Goal: Task Accomplishment & Management: Use online tool/utility

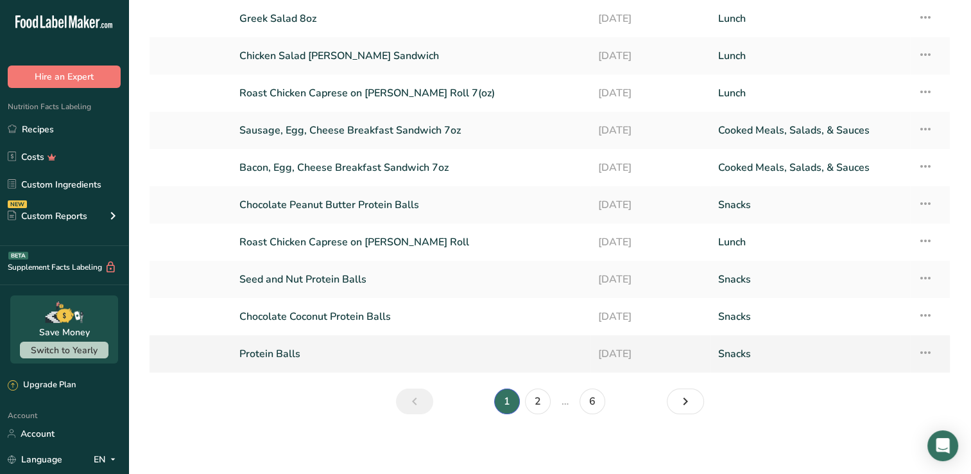
scroll to position [88, 0]
click at [541, 400] on link "2" at bounding box center [538, 401] width 26 height 26
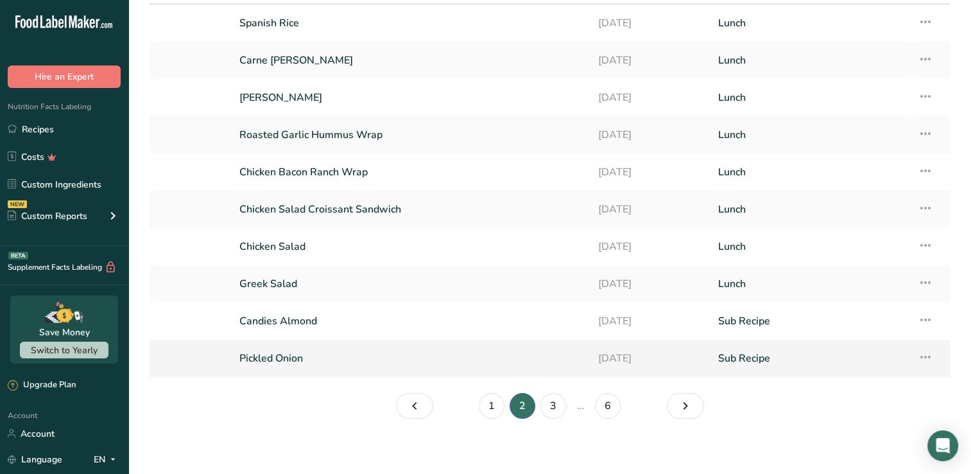
scroll to position [88, 0]
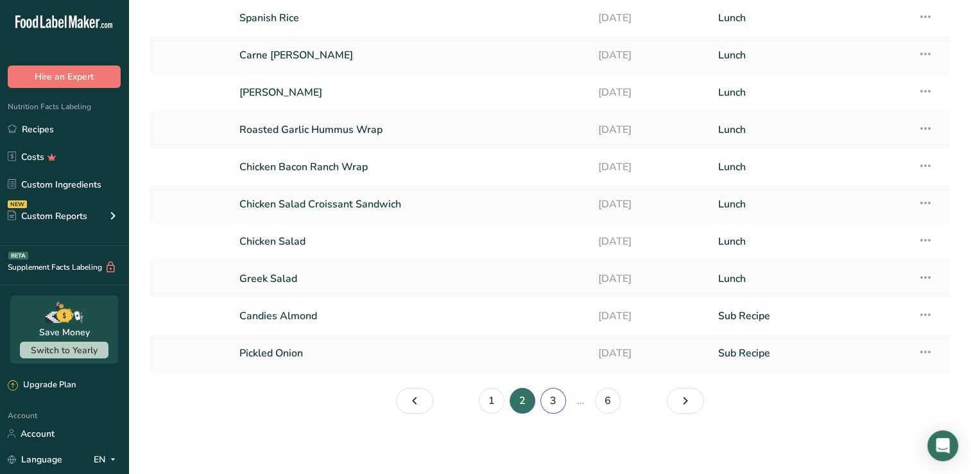
click at [551, 401] on link "3" at bounding box center [553, 401] width 26 height 26
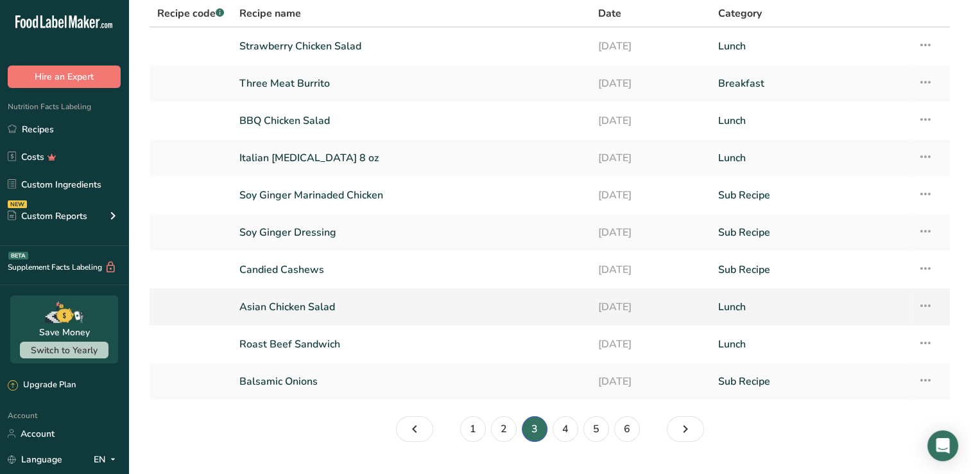
scroll to position [88, 0]
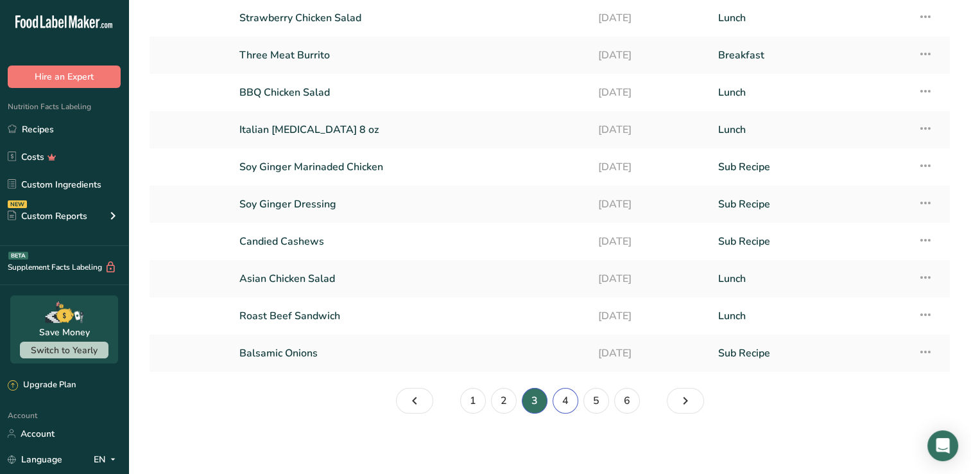
click at [566, 397] on link "4" at bounding box center [566, 401] width 26 height 26
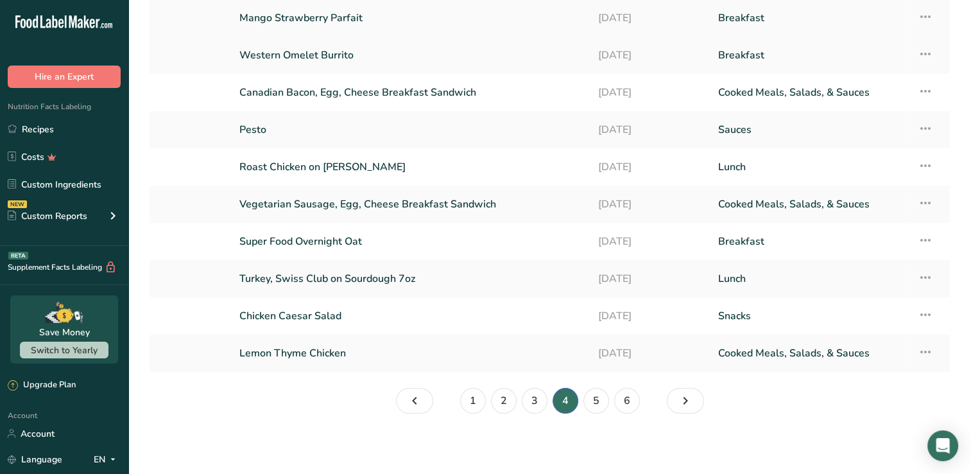
click at [313, 18] on link "Mango Strawberry Parfait" at bounding box center [410, 17] width 343 height 27
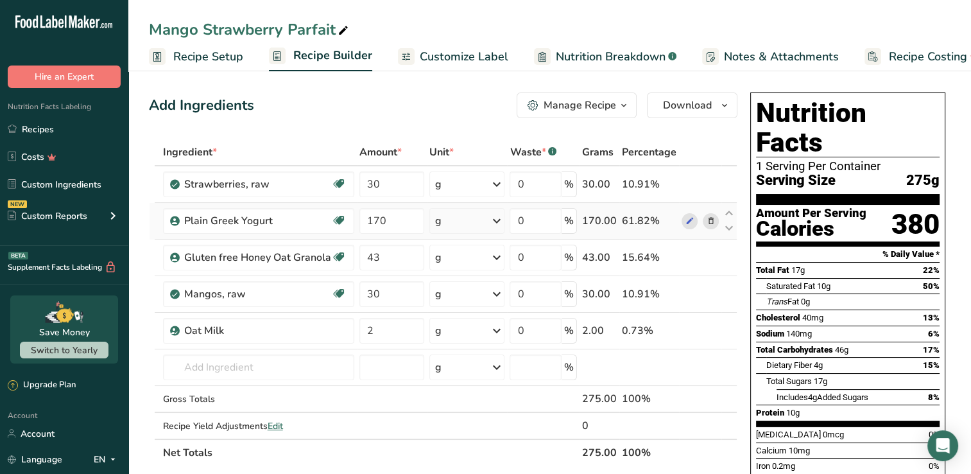
click at [713, 221] on icon at bounding box center [710, 220] width 9 height 13
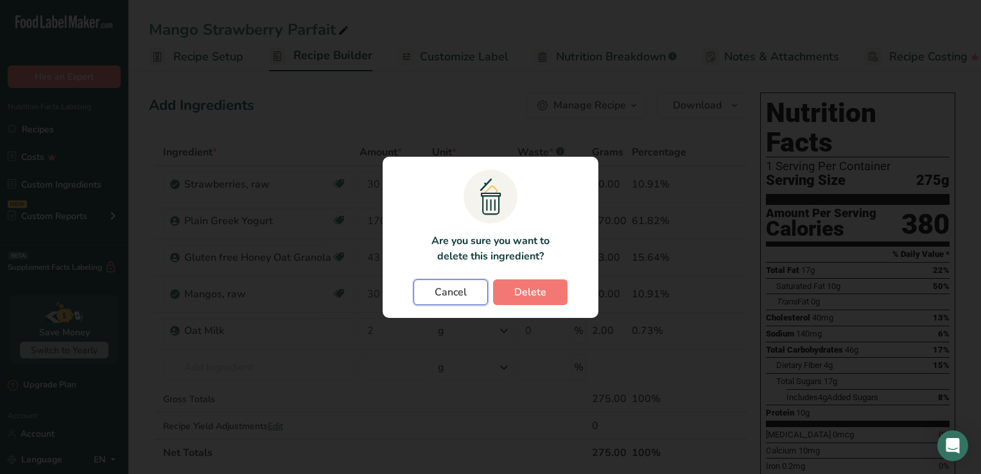
click at [455, 303] on button "Cancel" at bounding box center [450, 292] width 74 height 26
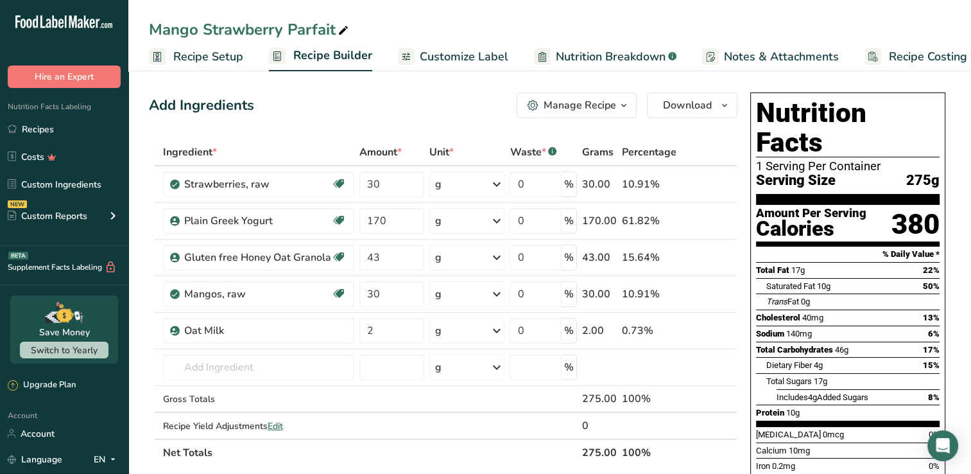
click at [590, 108] on div "Manage Recipe" at bounding box center [580, 105] width 73 height 15
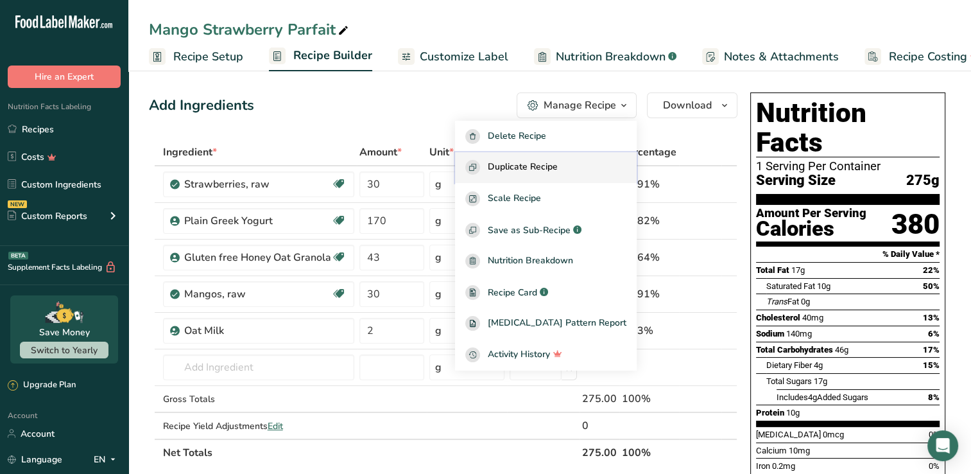
click at [551, 167] on span "Duplicate Recipe" at bounding box center [523, 167] width 70 height 15
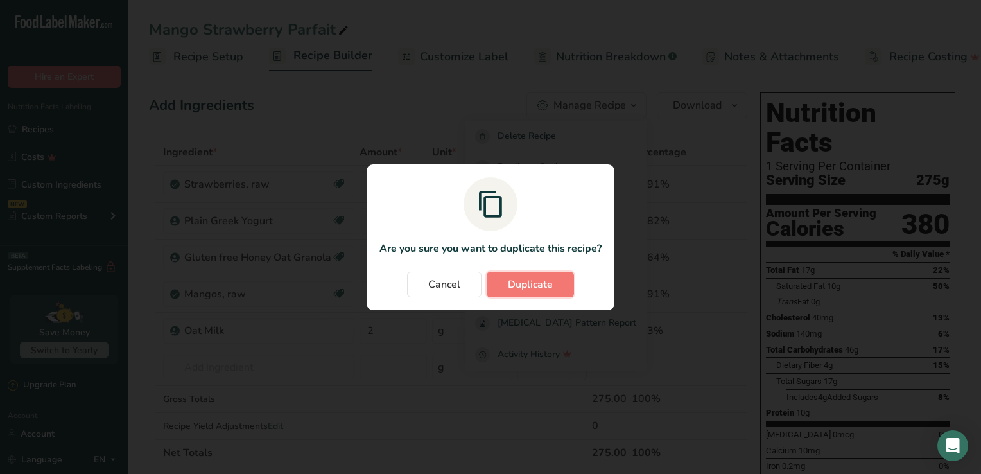
click at [529, 284] on span "Duplicate" at bounding box center [530, 284] width 45 height 15
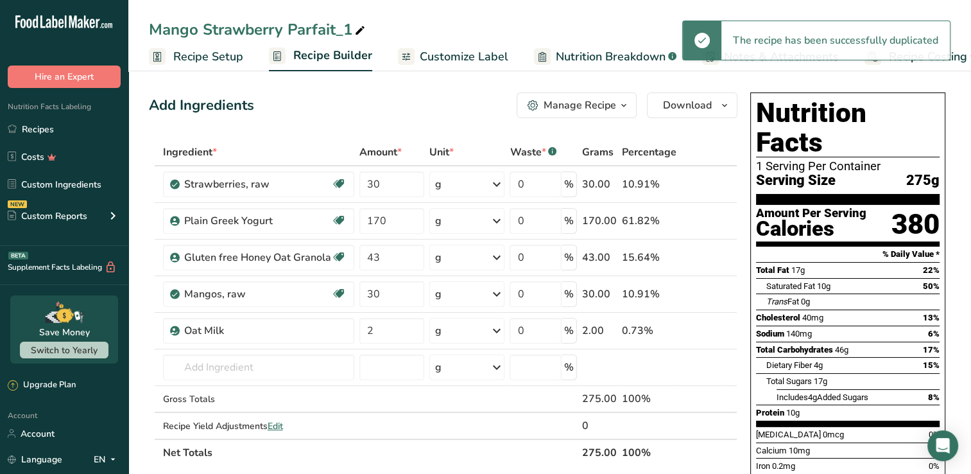
click at [356, 32] on icon at bounding box center [360, 31] width 12 height 18
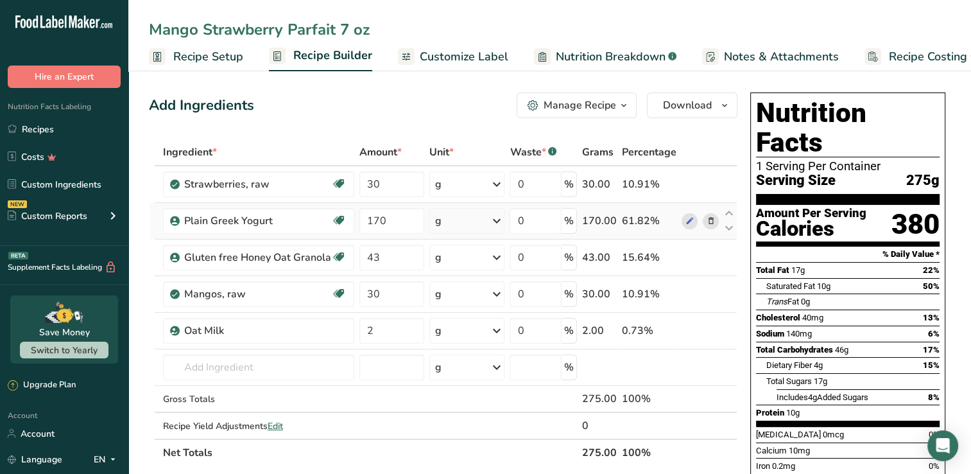
type input "Mango Strawberry Parfait 7 oz"
click at [714, 225] on icon at bounding box center [710, 220] width 9 height 13
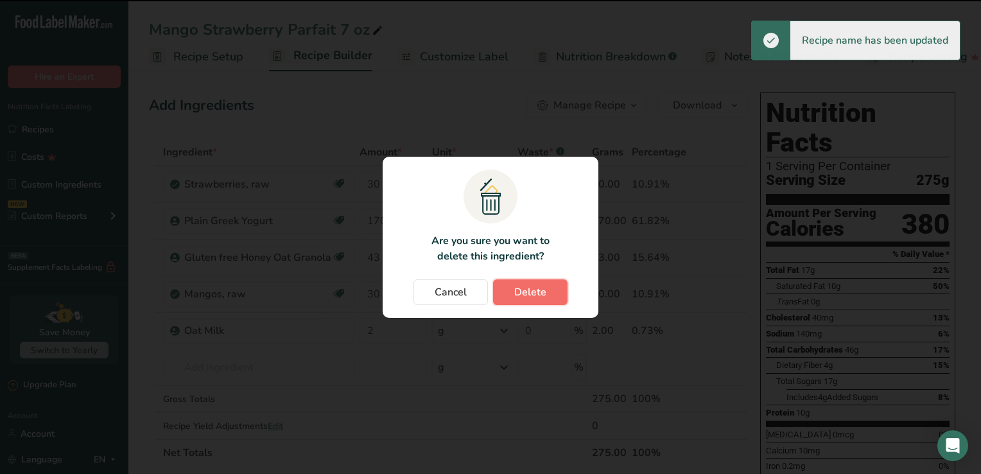
click at [529, 287] on span "Delete" at bounding box center [530, 291] width 32 height 15
type input "43"
type input "30"
type input "2"
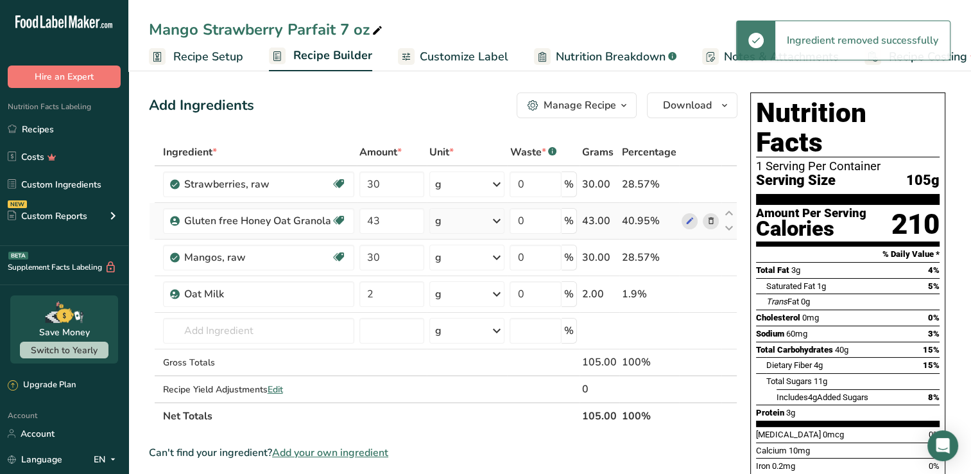
click at [711, 222] on icon at bounding box center [710, 220] width 9 height 13
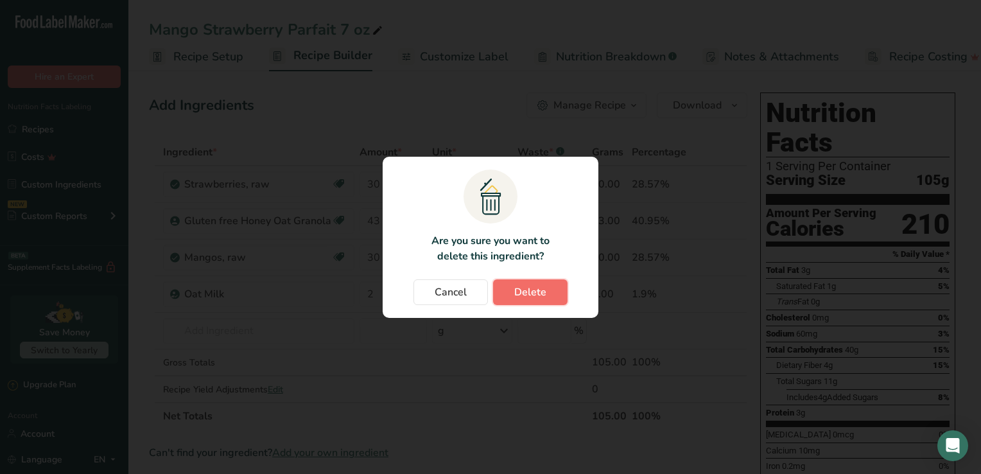
click at [531, 296] on span "Delete" at bounding box center [530, 291] width 32 height 15
type input "30"
type input "2"
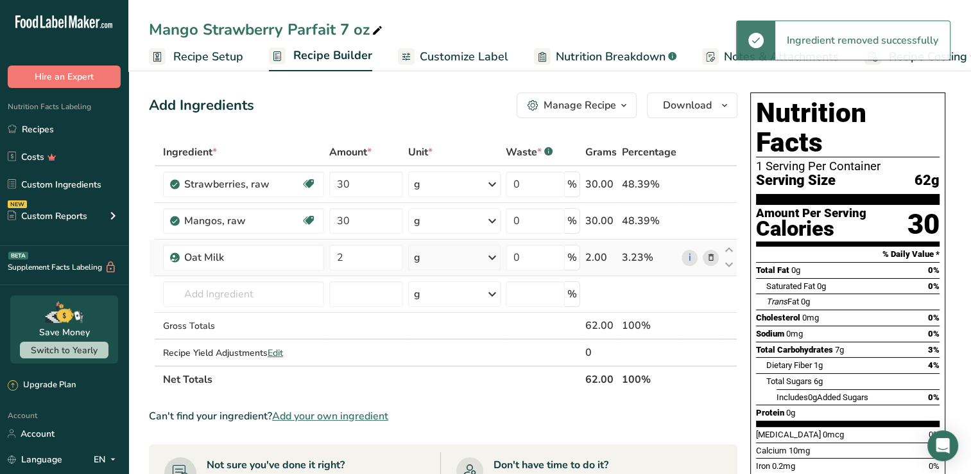
click at [714, 257] on icon at bounding box center [710, 257] width 9 height 13
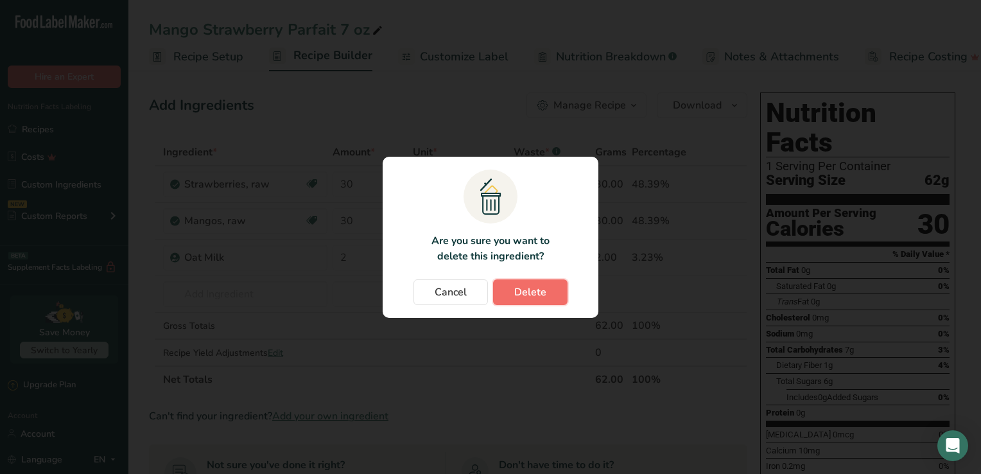
click at [516, 291] on span "Delete" at bounding box center [530, 291] width 32 height 15
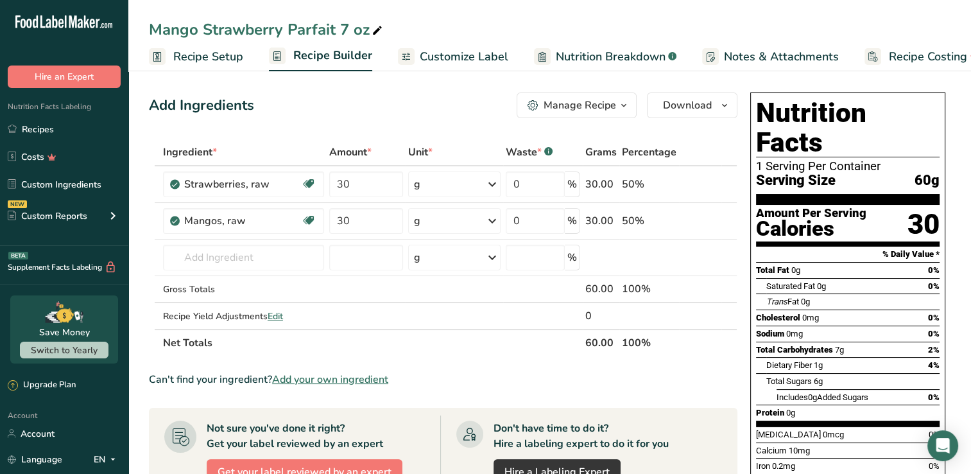
click at [319, 374] on span "Add your own ingredient" at bounding box center [330, 379] width 116 height 15
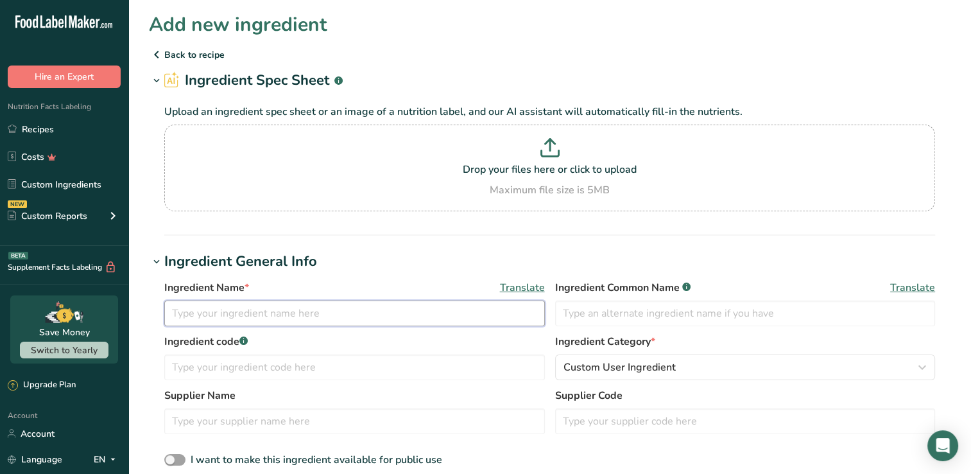
click at [211, 323] on input "text" at bounding box center [354, 313] width 381 height 26
type input "Vanilla Yogurt"
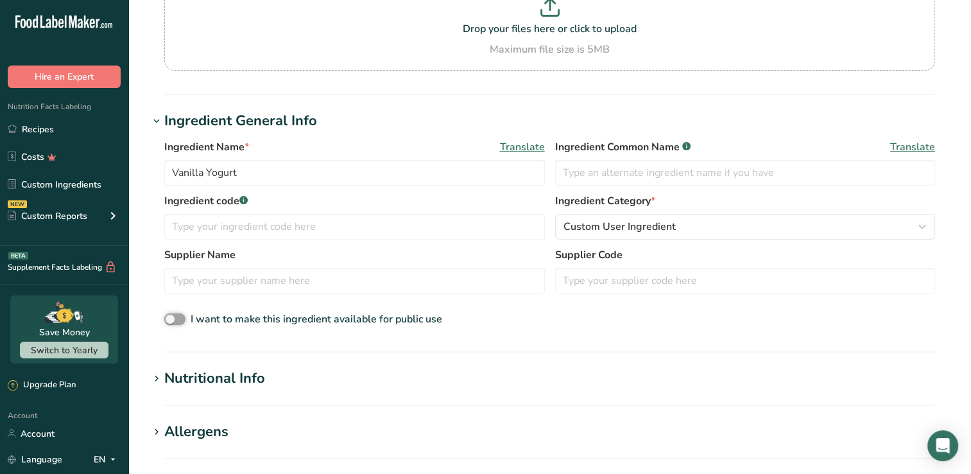
scroll to position [193, 0]
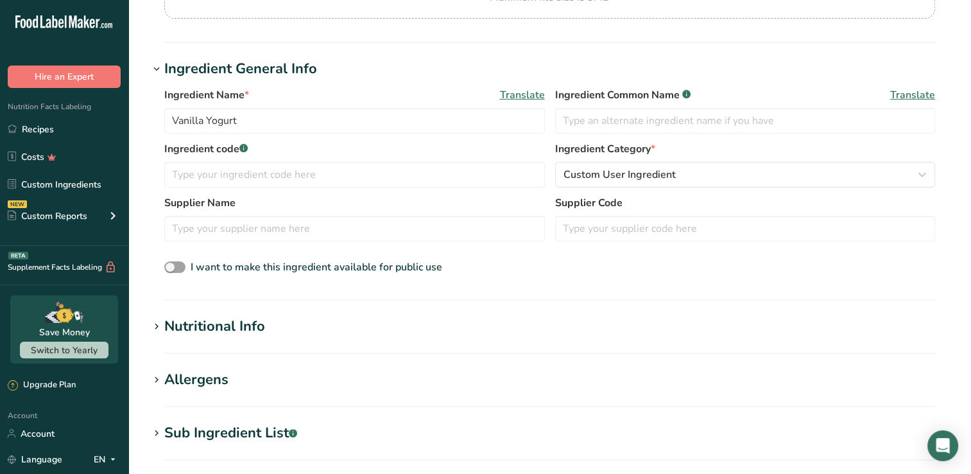
click at [255, 326] on div "Nutritional Info" at bounding box center [214, 326] width 101 height 21
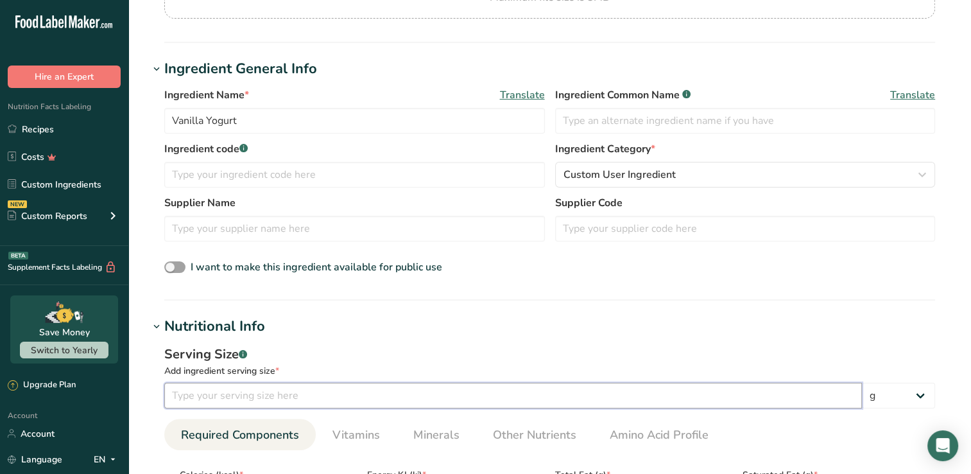
click at [198, 395] on input "number" at bounding box center [513, 396] width 698 height 26
type input "170"
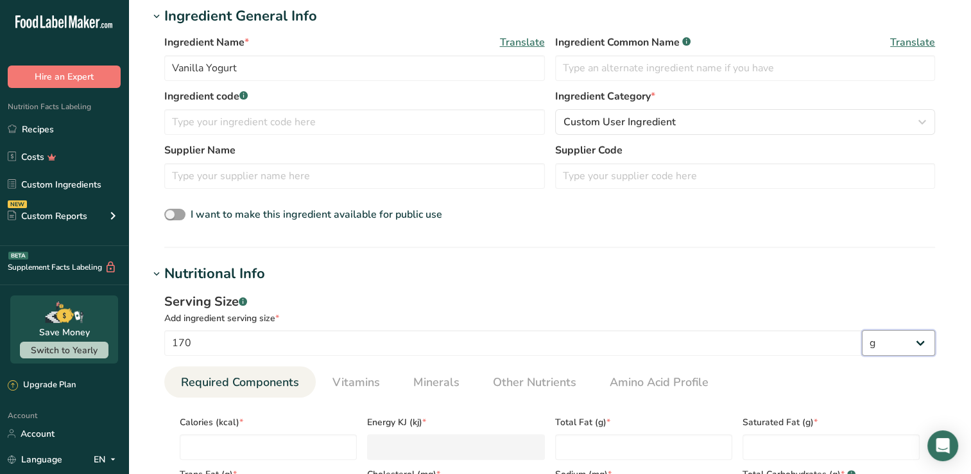
scroll to position [321, 0]
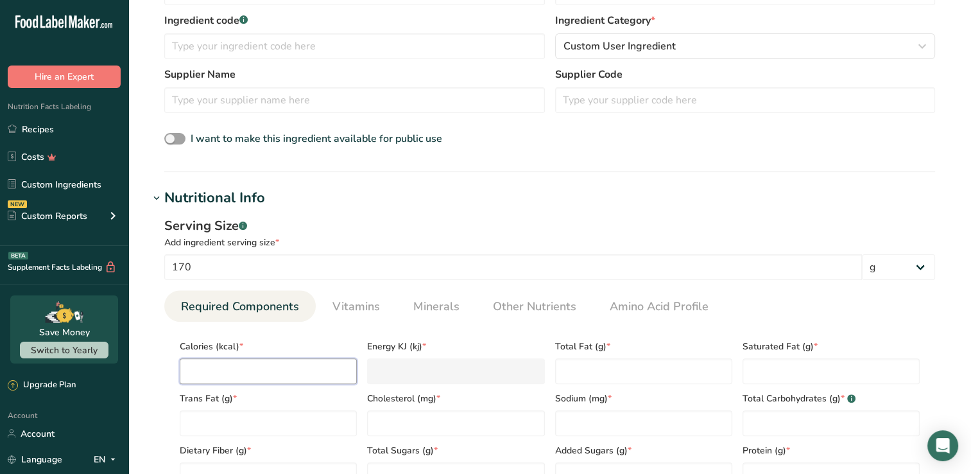
click at [234, 378] on input "number" at bounding box center [268, 371] width 177 height 26
type input "1"
type KJ "4.2"
type input "13"
type KJ "54.4"
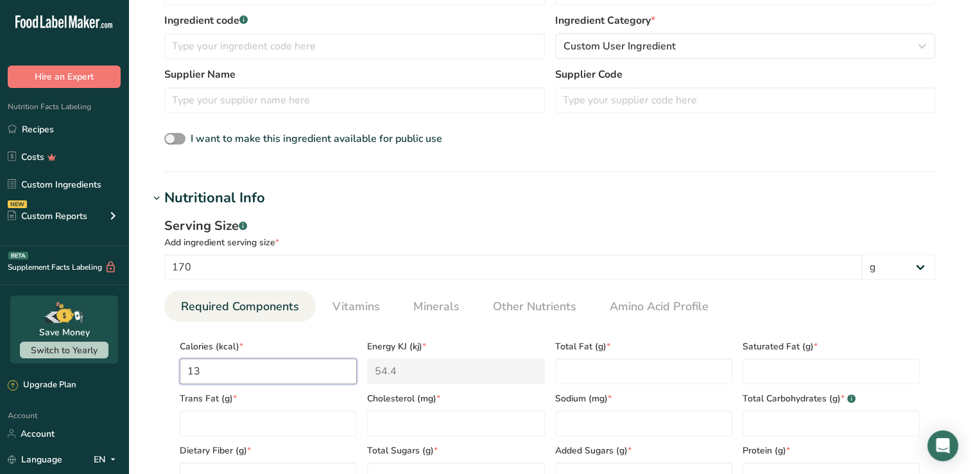
type input "130"
type KJ "543.9"
type input "130"
type Fat "1.5"
type Fat "1"
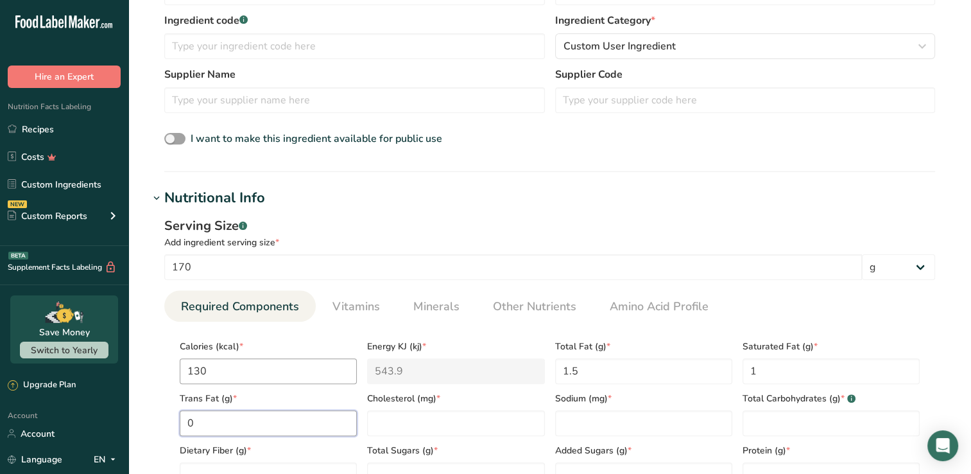
type Fat "0"
type input "5"
type input "70"
type Carbohydrates "26"
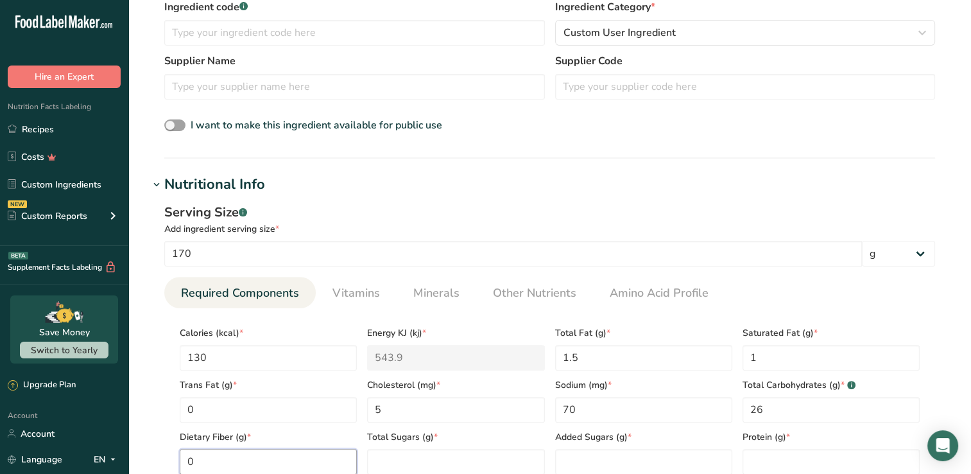
type Fiber "0"
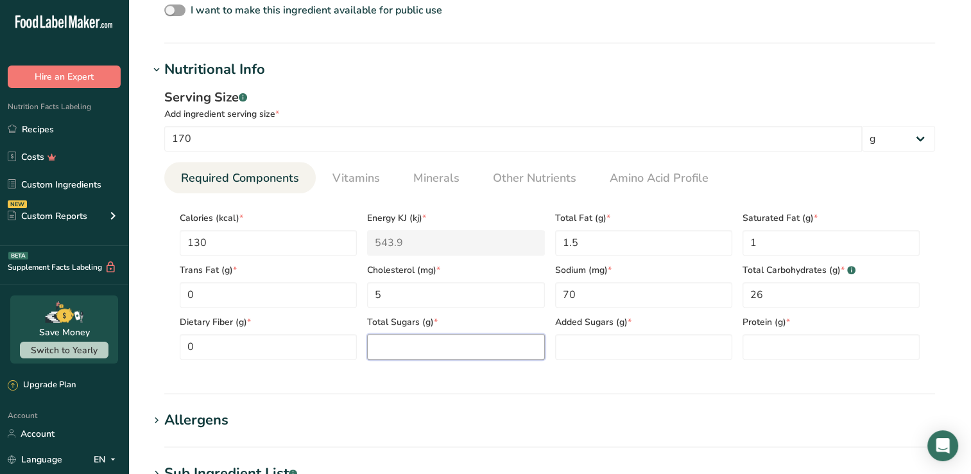
scroll to position [463, 0]
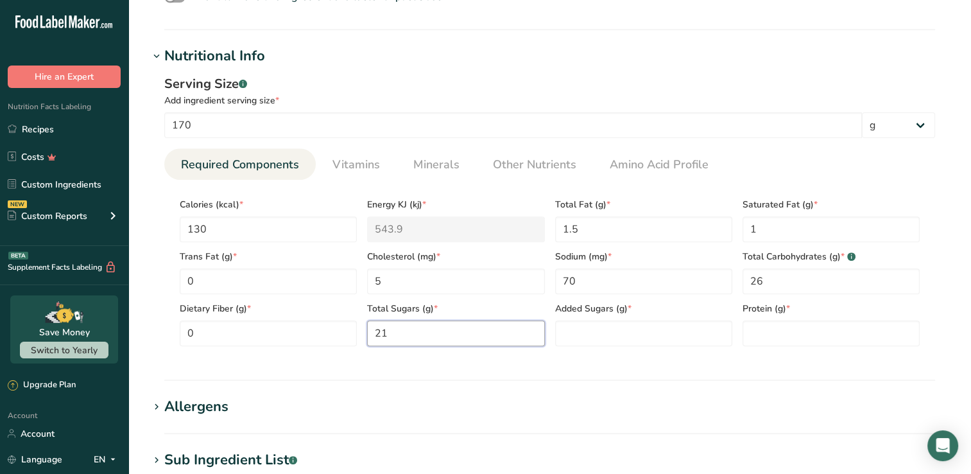
type Sugars "21"
type Sugars "16"
type input "5"
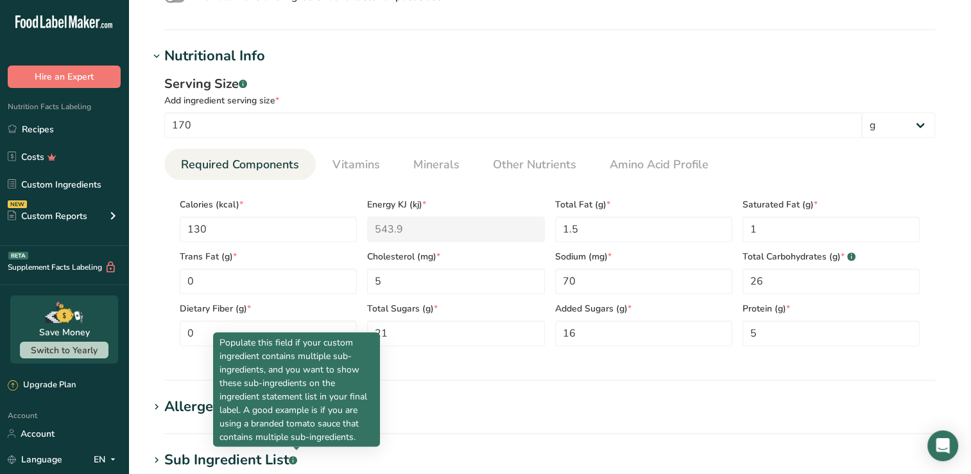
scroll to position [655, 0]
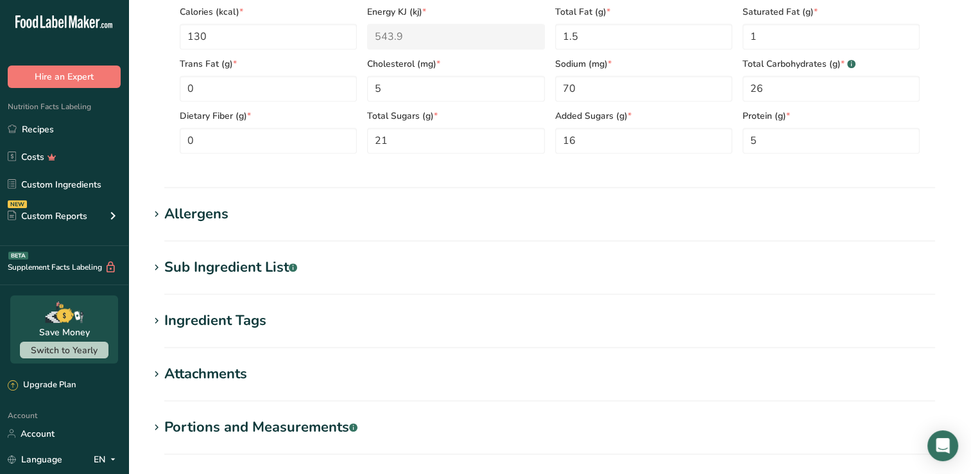
click at [176, 219] on div "Allergens" at bounding box center [196, 213] width 64 height 21
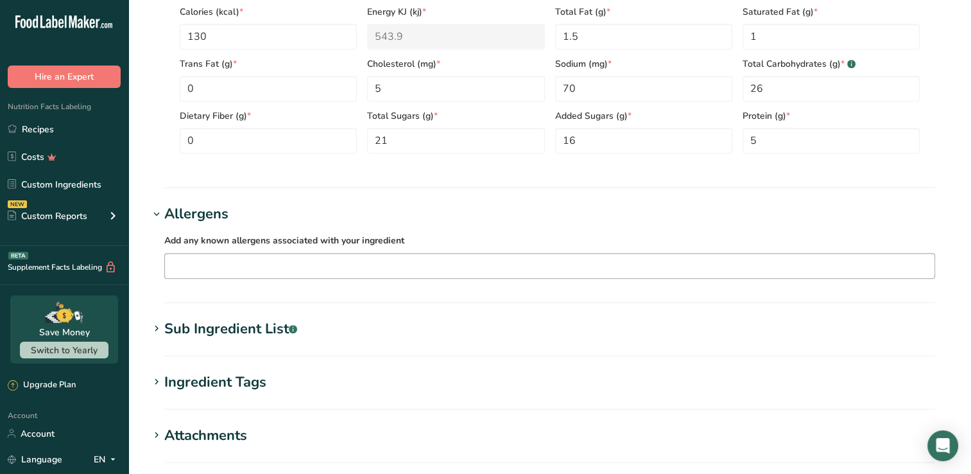
click at [203, 266] on input "text" at bounding box center [550, 265] width 770 height 20
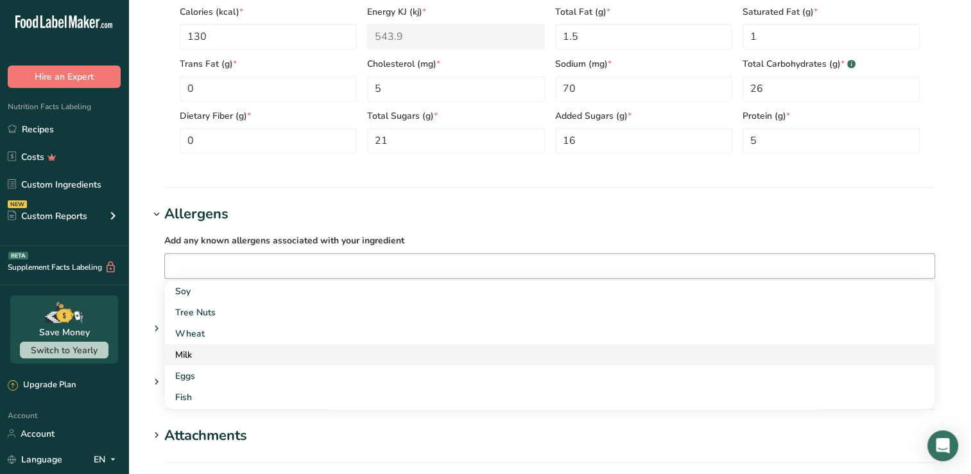
click at [219, 356] on div "Milk" at bounding box center [539, 354] width 728 height 13
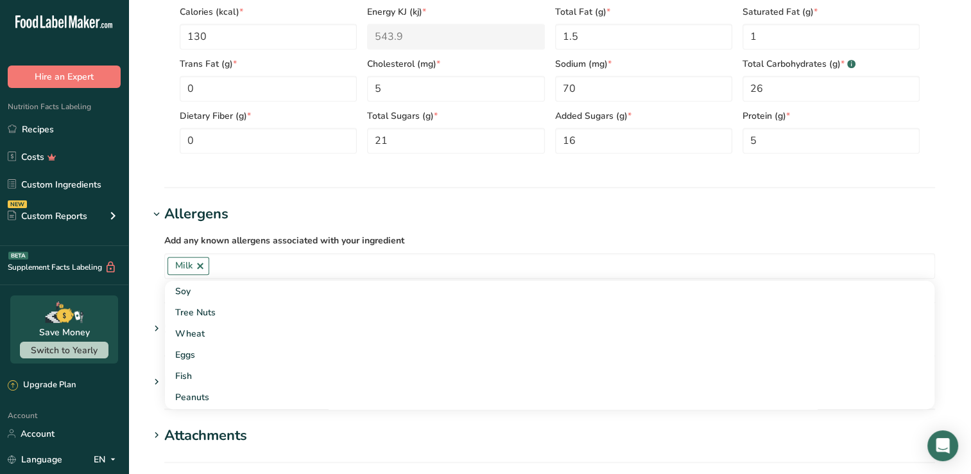
click at [413, 212] on h1 "Allergens" at bounding box center [550, 213] width 802 height 21
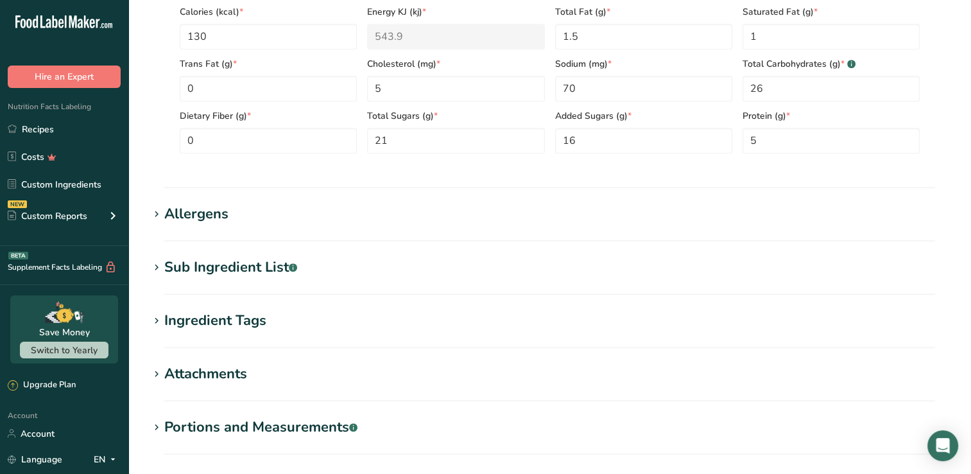
click at [157, 266] on icon at bounding box center [157, 268] width 12 height 18
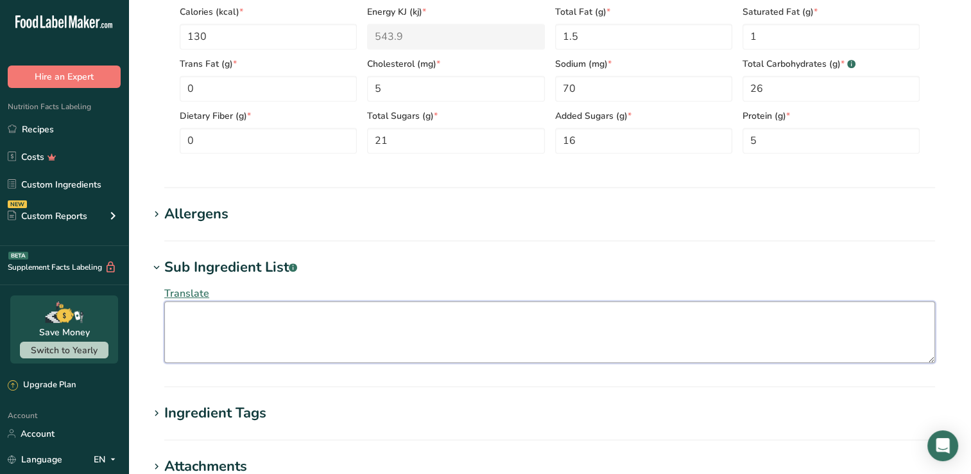
click at [321, 329] on textarea at bounding box center [549, 332] width 771 height 62
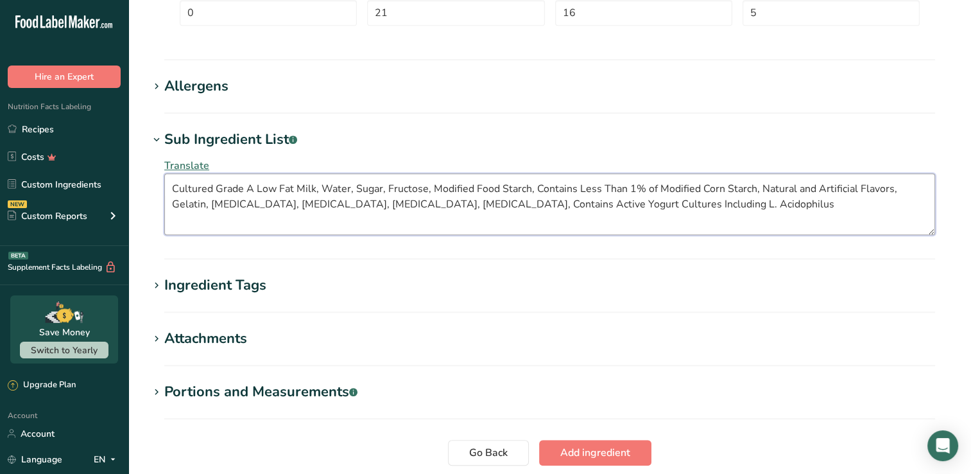
scroll to position [848, 0]
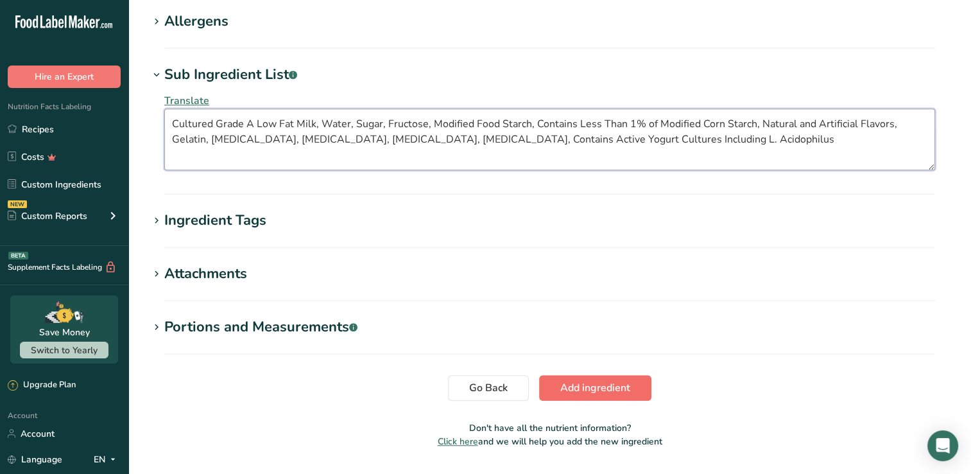
type textarea "Cultured Grade A Low Fat Milk, Water, Sugar, Fructose, Modified Food Starch, Co…"
click at [578, 391] on span "Add ingredient" at bounding box center [595, 387] width 70 height 15
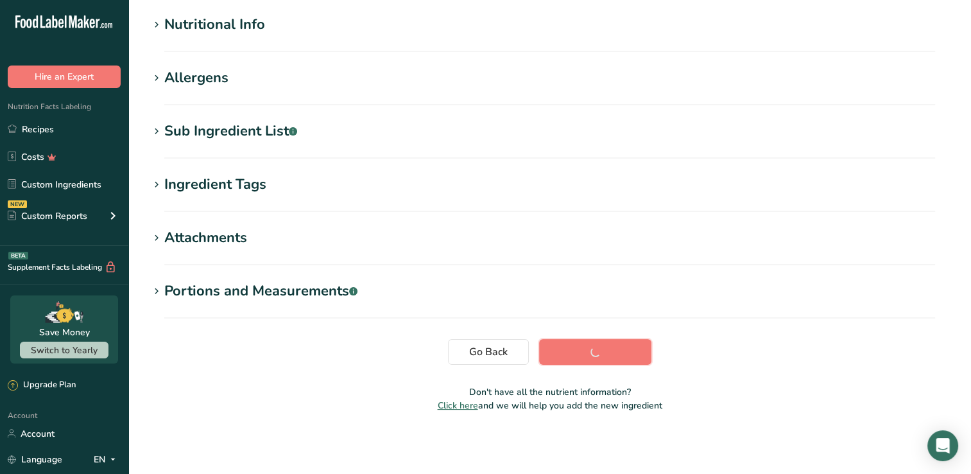
scroll to position [162, 0]
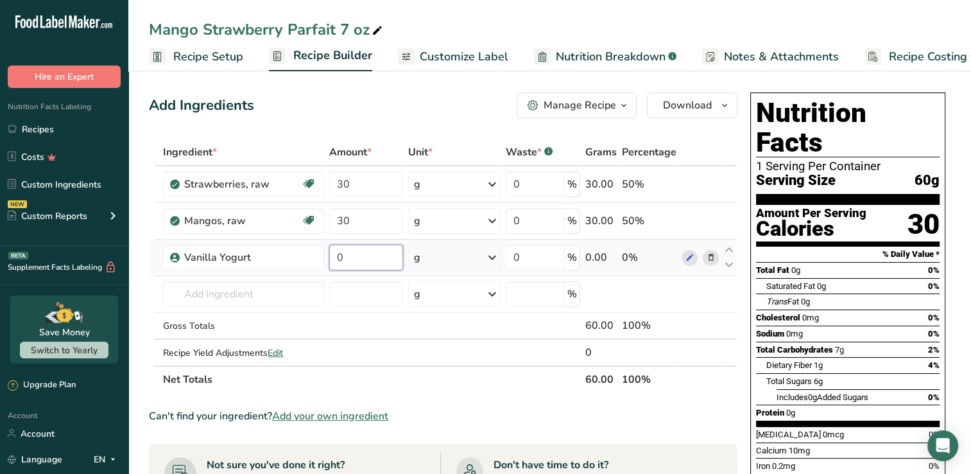
click at [350, 258] on input "0" at bounding box center [365, 258] width 73 height 26
type input "114"
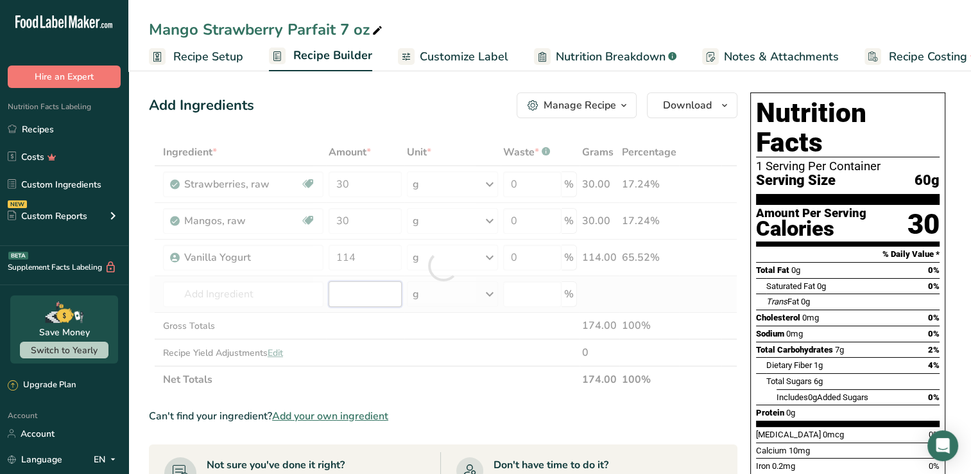
click at [363, 293] on div "Ingredient * Amount * Unit * Waste * .a-a{fill:#347362;}.b-a{fill:#fff;} Grams …" at bounding box center [443, 266] width 589 height 254
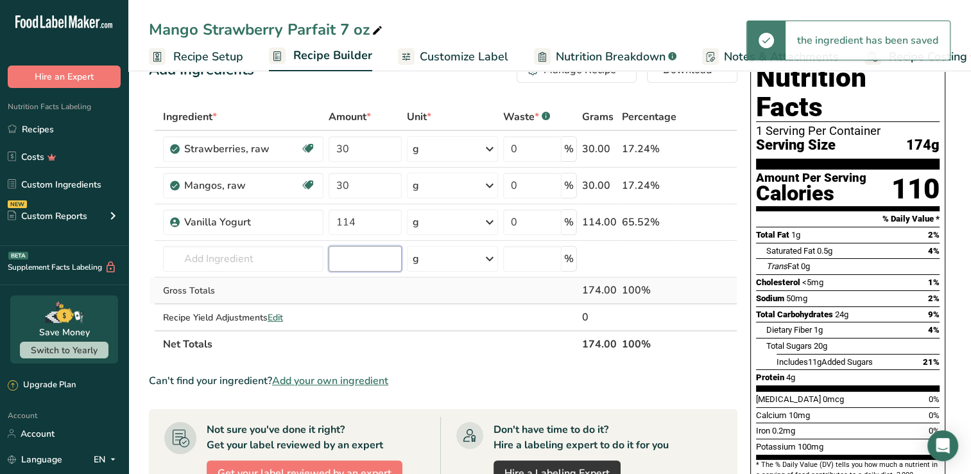
scroll to position [64, 0]
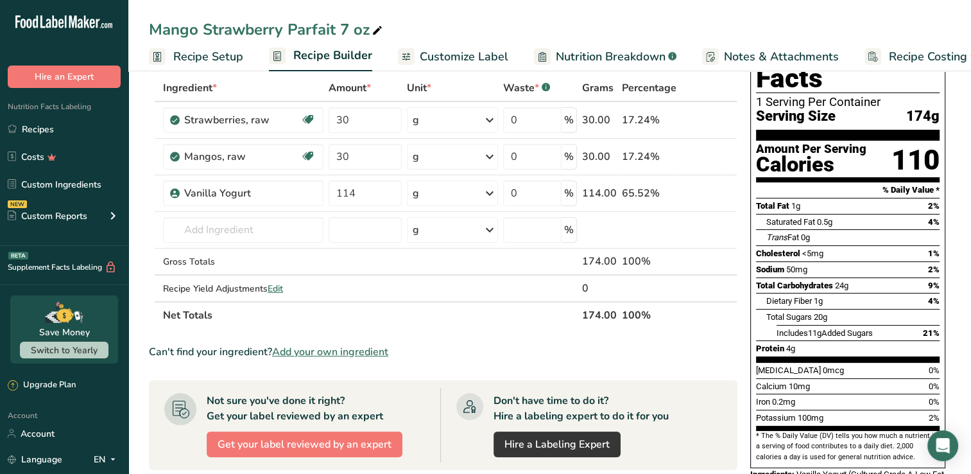
click at [336, 348] on span "Add your own ingredient" at bounding box center [330, 351] width 116 height 15
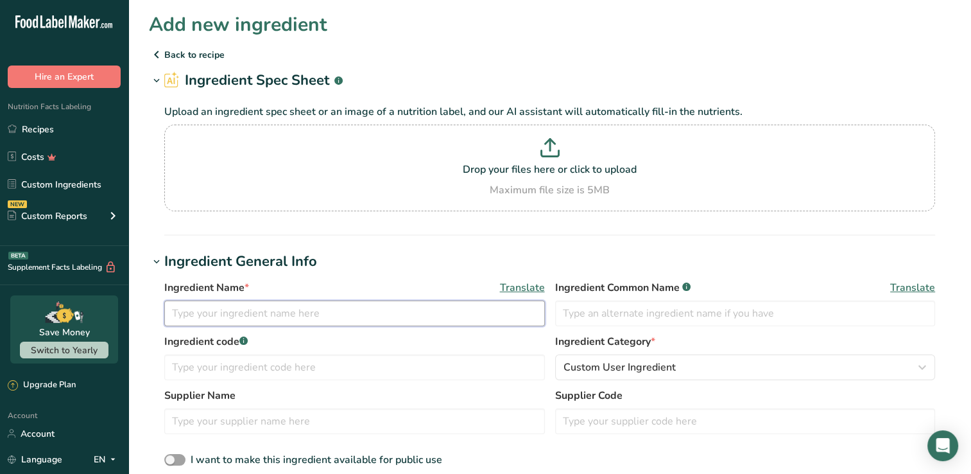
click at [331, 316] on input "text" at bounding box center [354, 313] width 381 height 26
type input "Honey Granola"
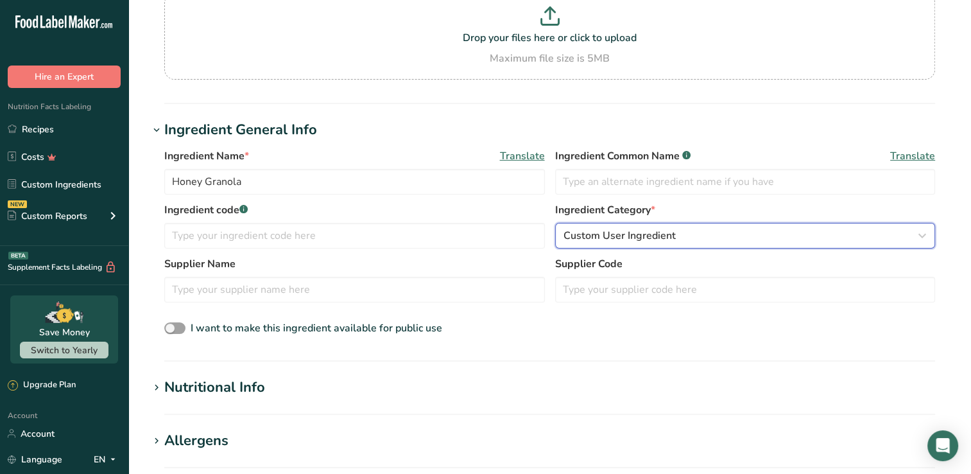
scroll to position [257, 0]
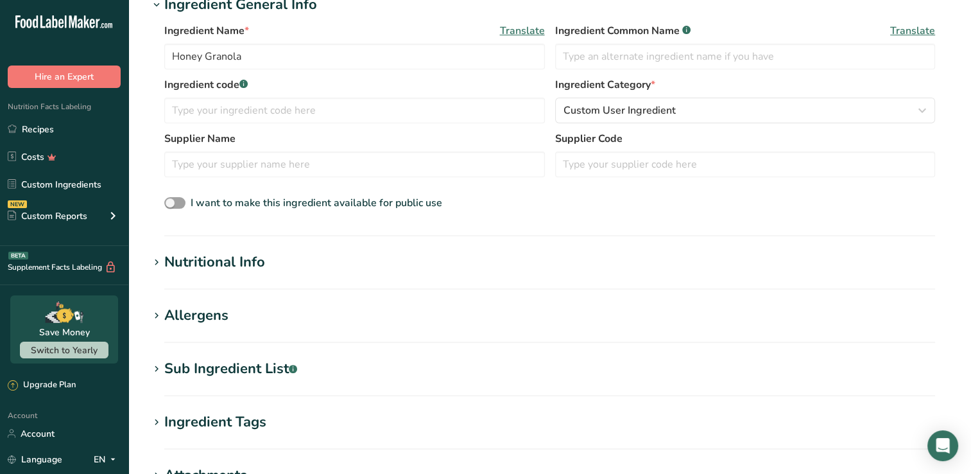
click at [243, 261] on div "Nutritional Info" at bounding box center [214, 262] width 101 height 21
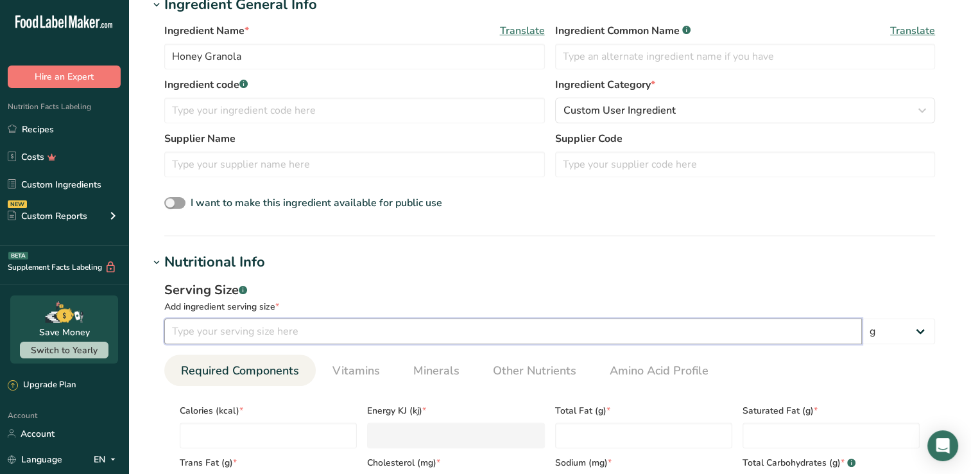
click at [236, 335] on input "number" at bounding box center [513, 331] width 698 height 26
type input "53"
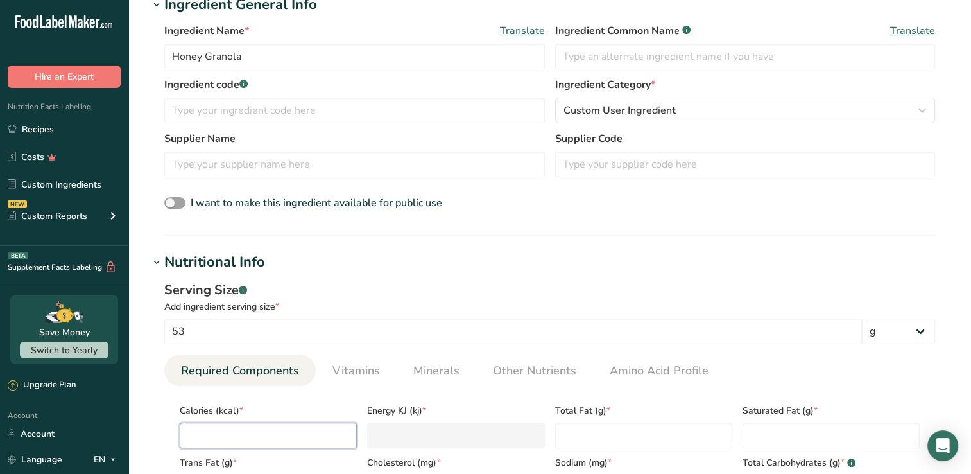
click at [240, 436] on input "number" at bounding box center [268, 435] width 177 height 26
type input "2"
type KJ "8.4"
type input "22"
type KJ "92"
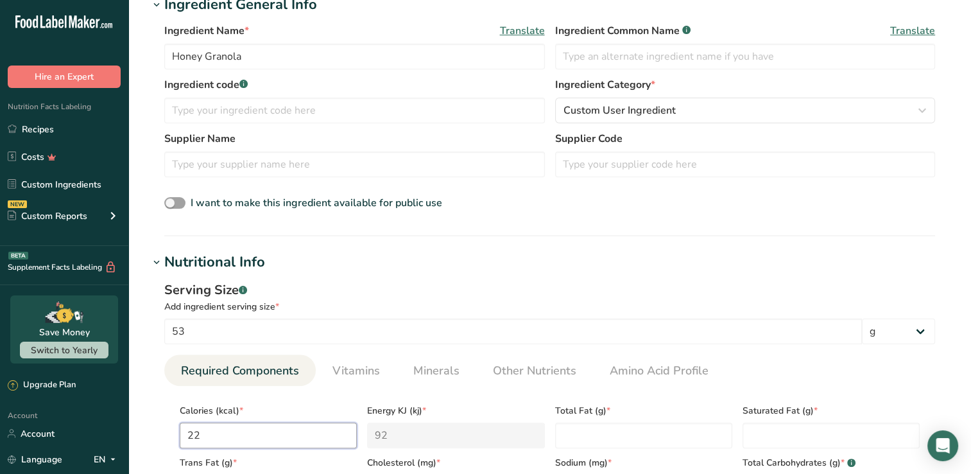
type input "220"
type KJ "920.5"
type input "220"
type Fat "6"
type Fat "0.5"
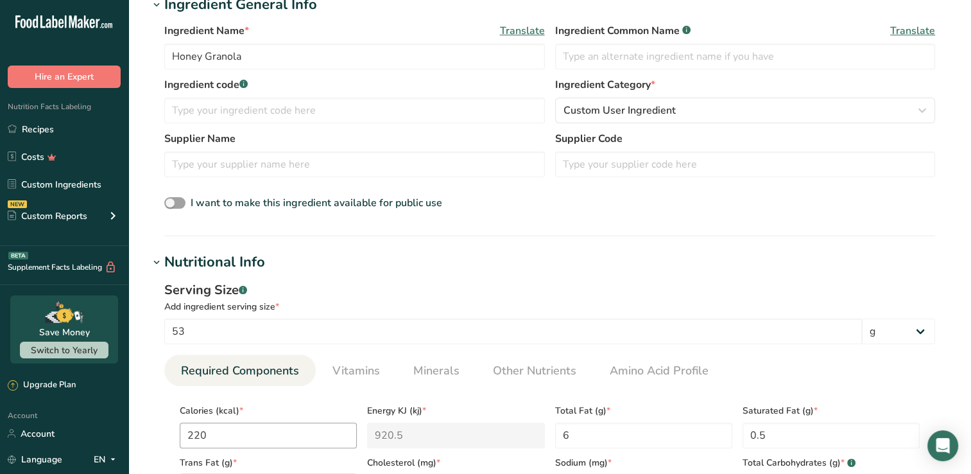
scroll to position [506, 0]
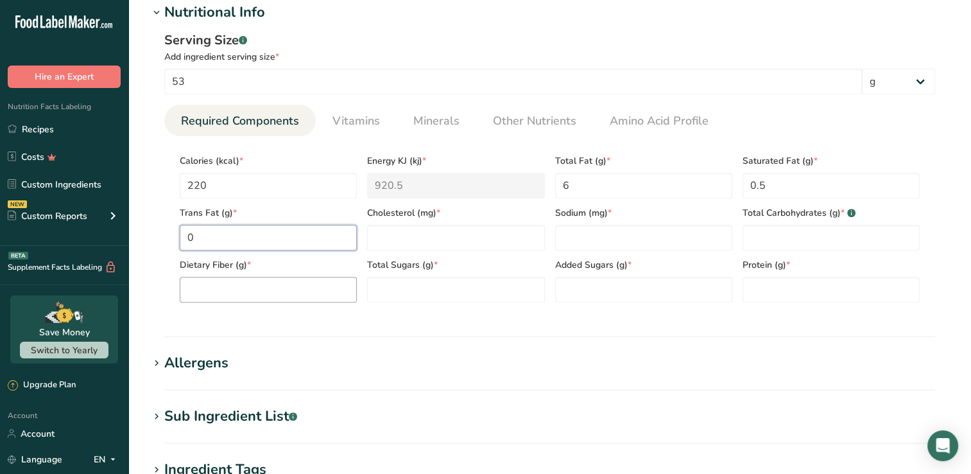
type Fat "0"
type input "0"
type Carbohydrates "38"
type Fiber "3"
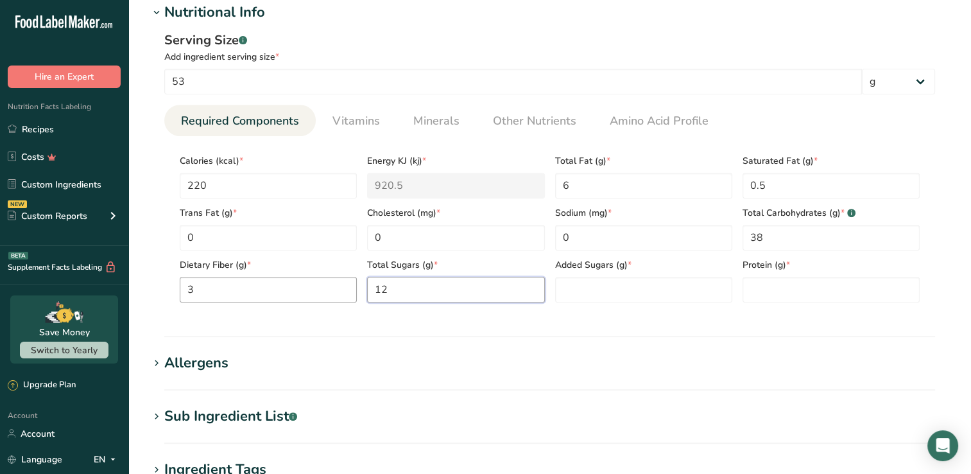
type Sugars "12"
type input "5"
click at [196, 364] on div "Allergens" at bounding box center [196, 362] width 64 height 21
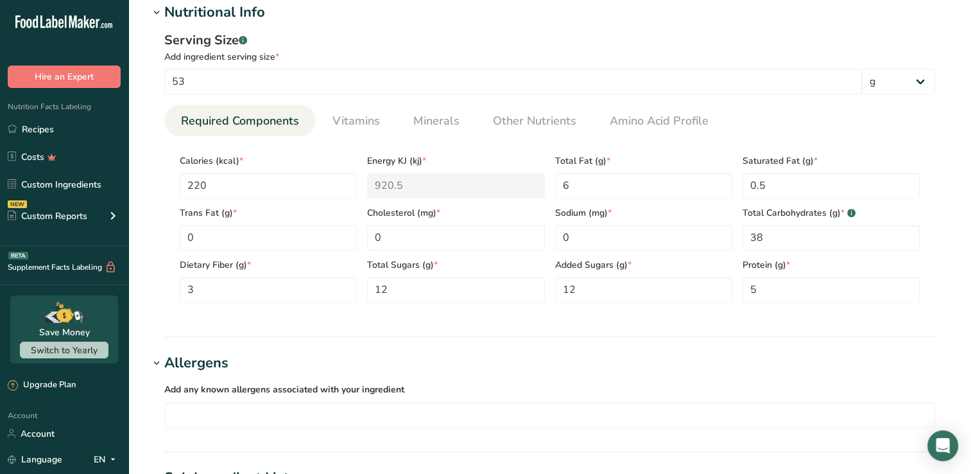
click at [196, 364] on div "Allergens" at bounding box center [196, 362] width 64 height 21
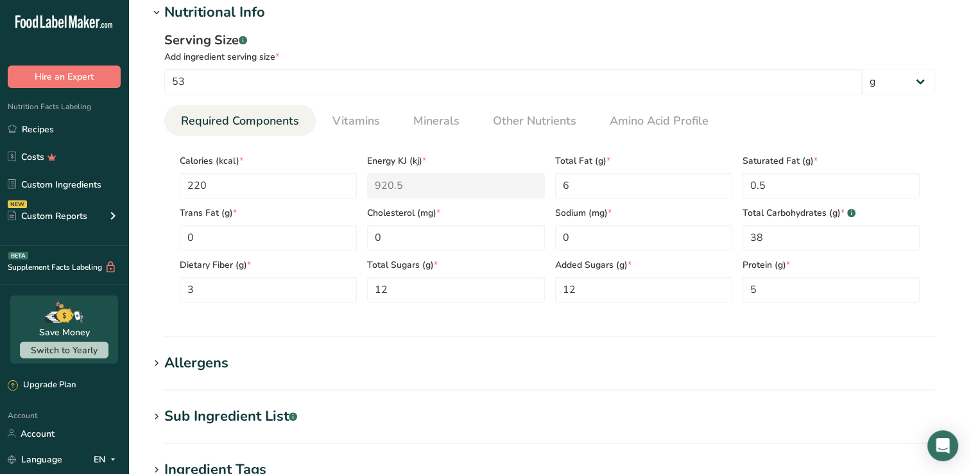
click at [221, 415] on div "Sub Ingredient List .a-a{fill:#347362;}.b-a{fill:#fff;}" at bounding box center [230, 416] width 133 height 21
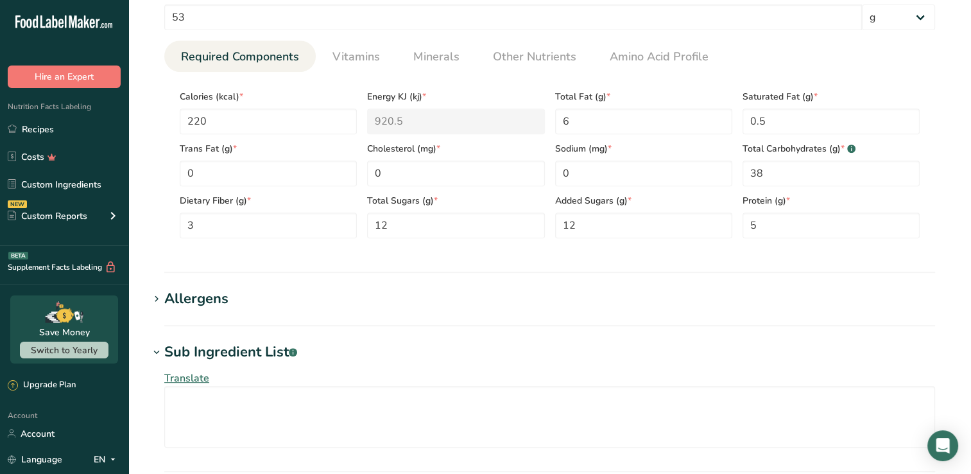
scroll to position [635, 0]
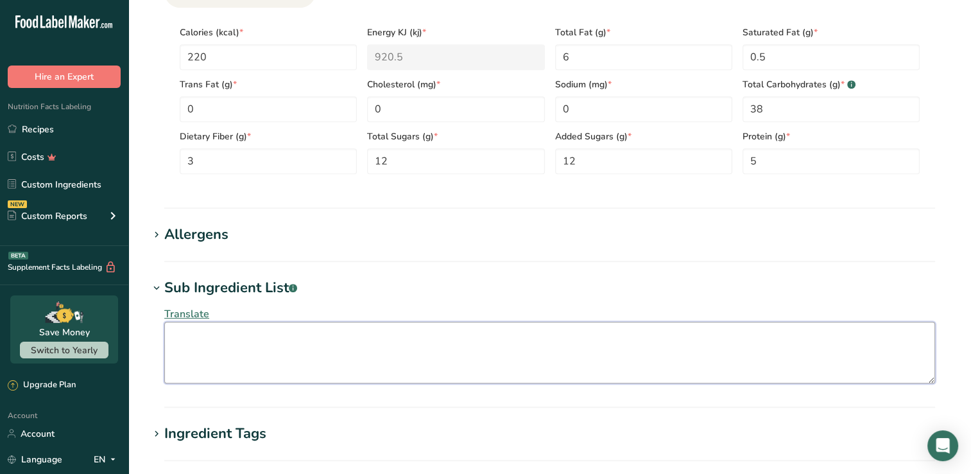
click at [189, 338] on textarea at bounding box center [549, 353] width 771 height 62
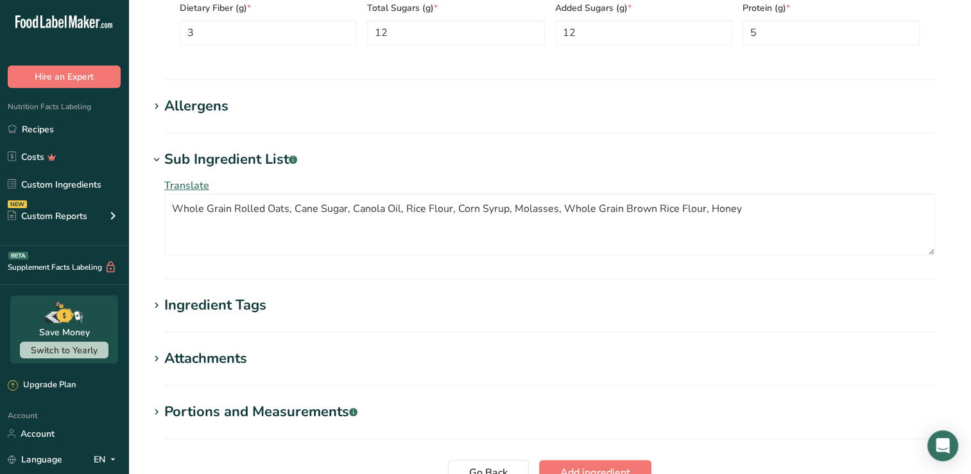
click at [241, 359] on div "Attachments" at bounding box center [205, 358] width 83 height 21
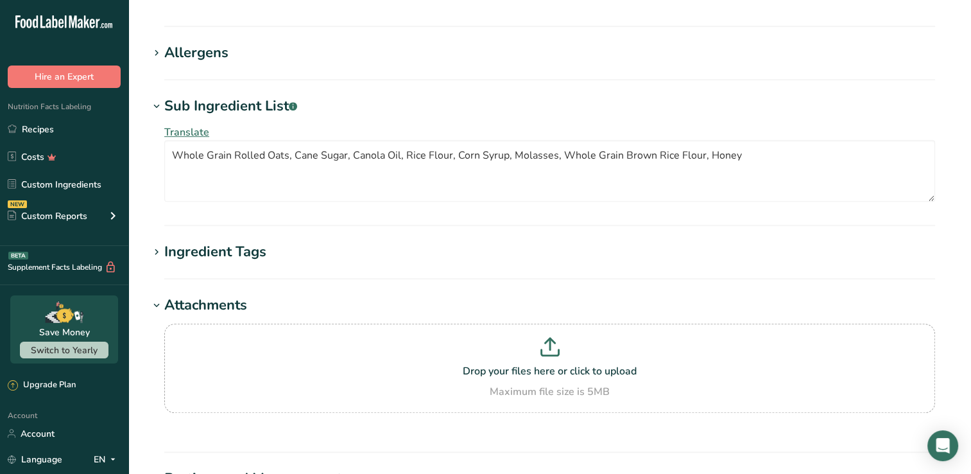
scroll to position [811, 0]
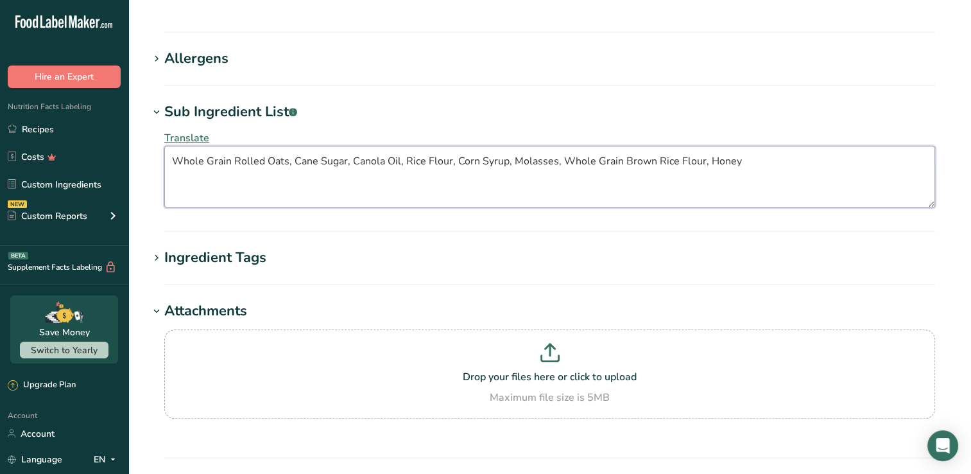
click at [750, 163] on textarea "Whole Grain Rolled Oats, Cane Sugar, Canola Oil, Rice Flour, Corn Syrup, Molass…" at bounding box center [549, 177] width 771 height 62
type textarea "Whole Grain Rolled Oats, Cane Sugar, Canola Oil, Rice Flour, Corn Syrup, Molass…"
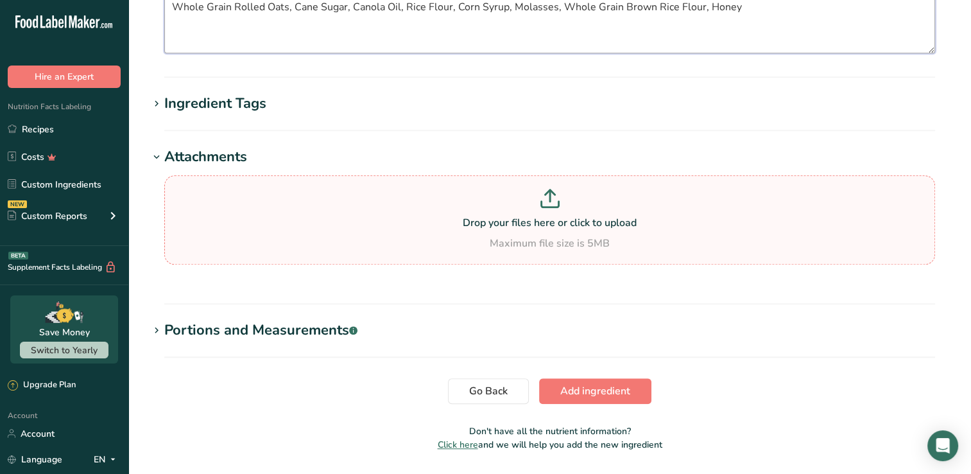
scroll to position [1003, 0]
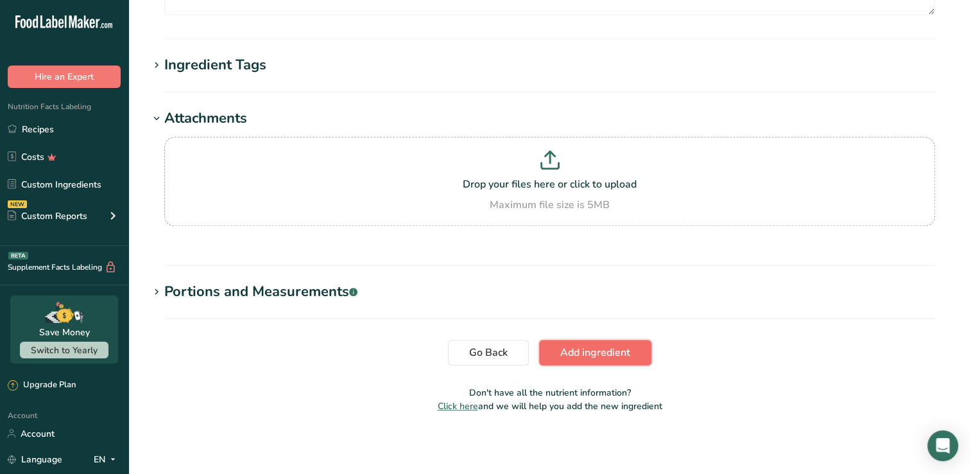
click at [603, 352] on span "Add ingredient" at bounding box center [595, 352] width 70 height 15
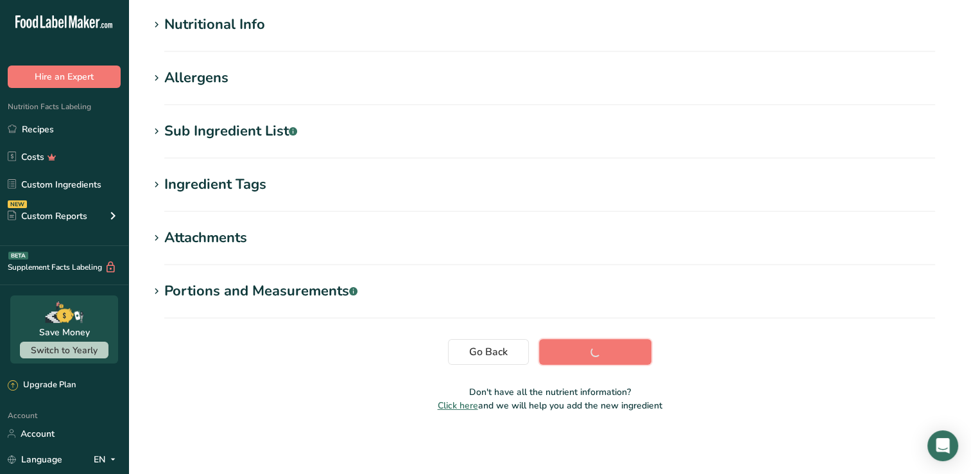
scroll to position [162, 0]
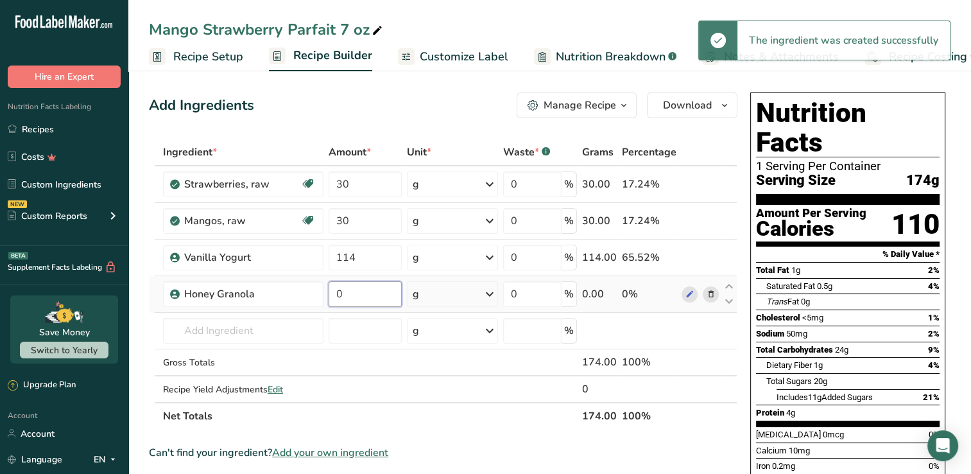
click at [358, 297] on input "0" at bounding box center [365, 294] width 73 height 26
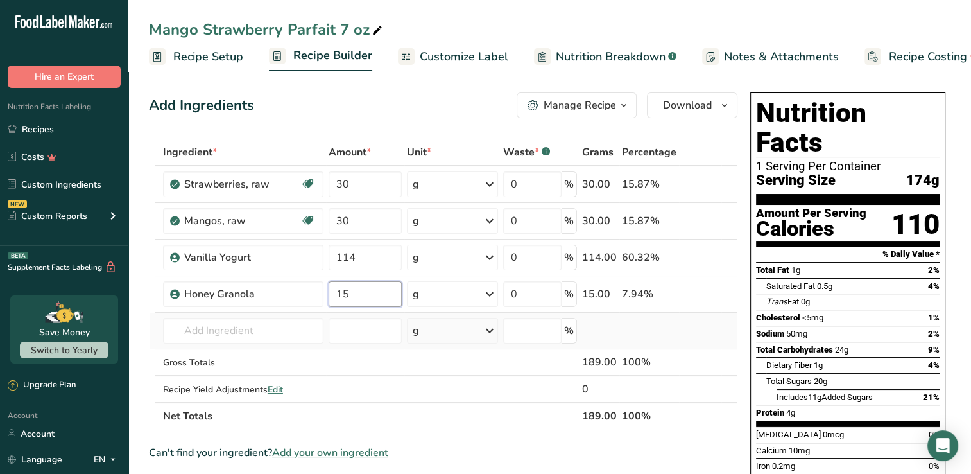
type input "15"
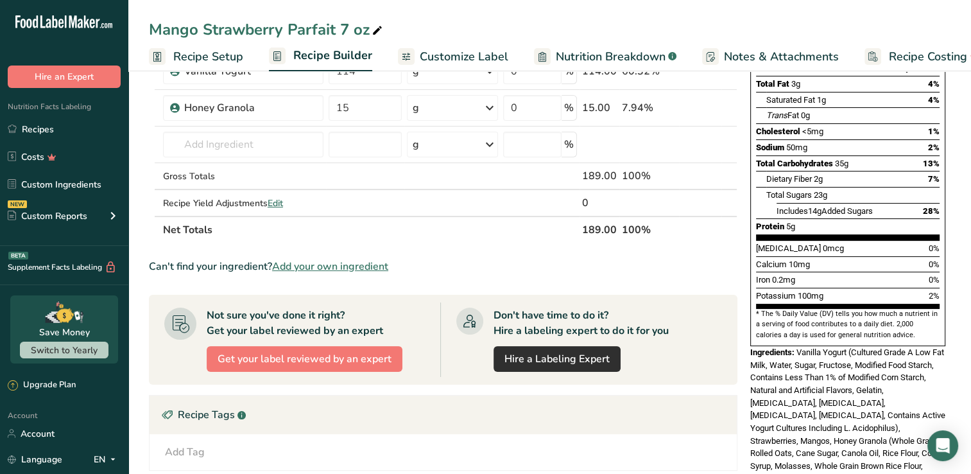
scroll to position [193, 0]
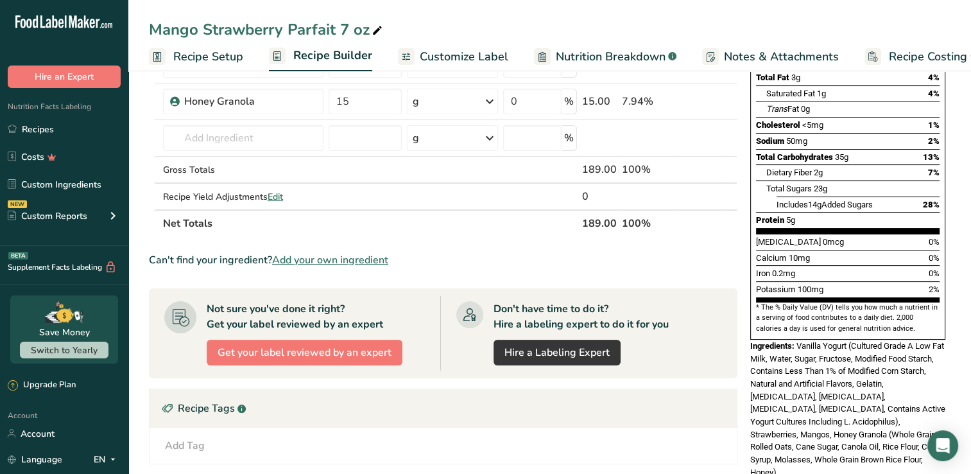
click at [773, 55] on span "Notes & Attachments" at bounding box center [781, 56] width 115 height 17
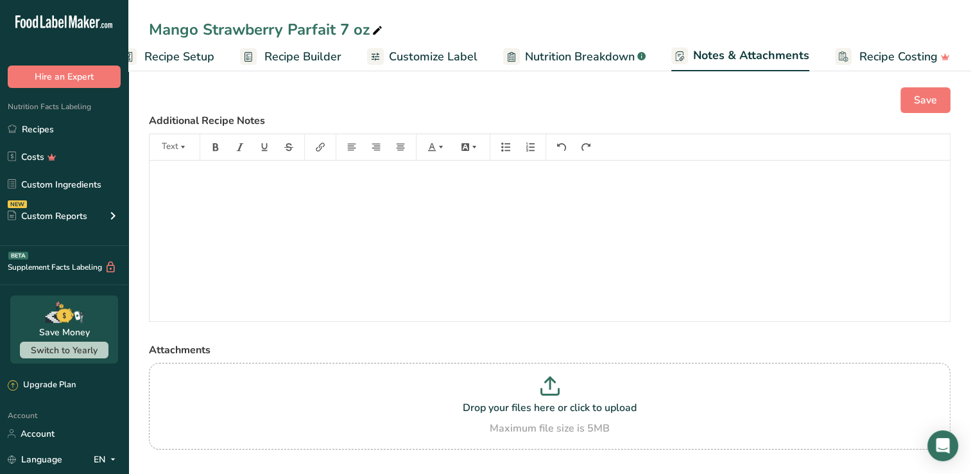
click at [178, 187] on div "﻿" at bounding box center [550, 240] width 800 height 160
click at [316, 182] on p "Granola Made in a Facility that" at bounding box center [549, 178] width 787 height 15
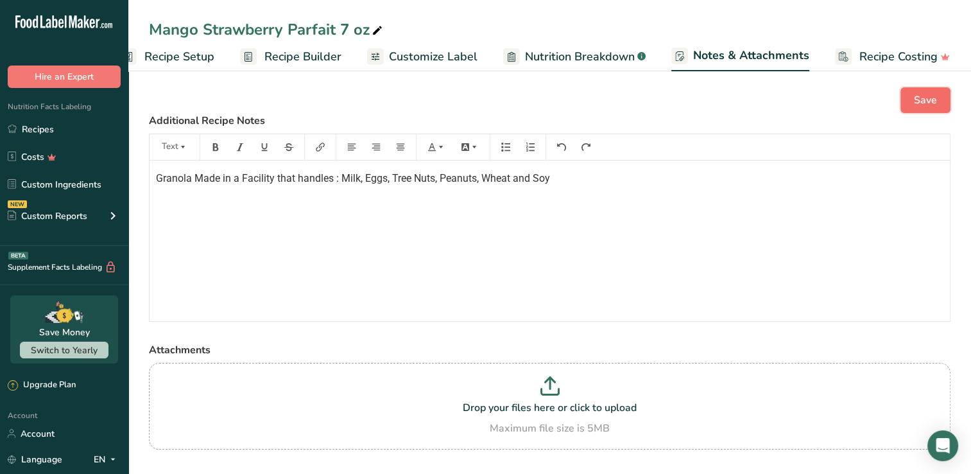
click at [908, 103] on button "Save" at bounding box center [925, 100] width 50 height 26
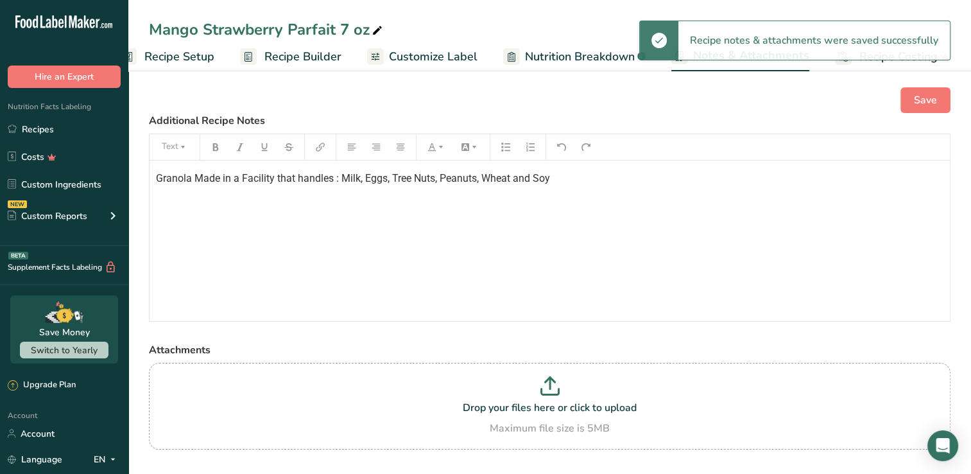
click at [319, 181] on span "Granola Made in a Facility that handles : Milk, Eggs, Tree Nuts, Peanuts, Wheat…" at bounding box center [353, 178] width 394 height 12
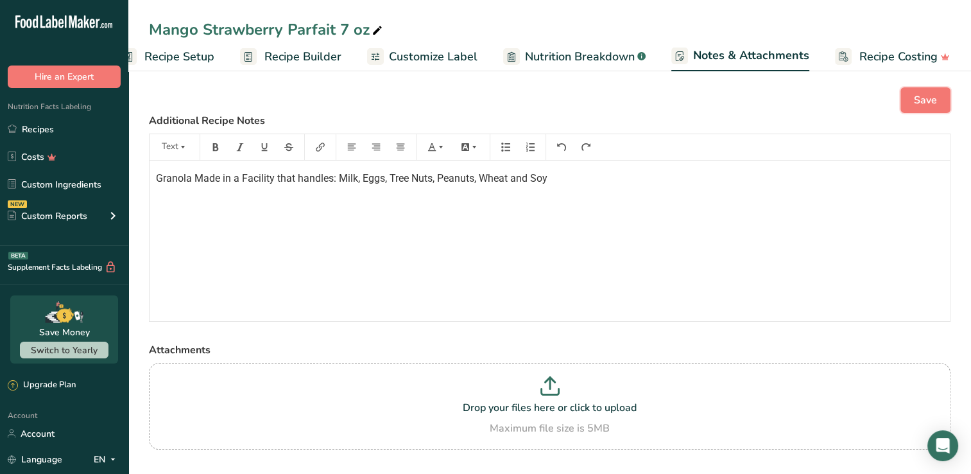
drag, startPoint x: 925, startPoint y: 101, endPoint x: 769, endPoint y: 135, distance: 160.3
click at [925, 101] on span "Save" at bounding box center [925, 99] width 23 height 15
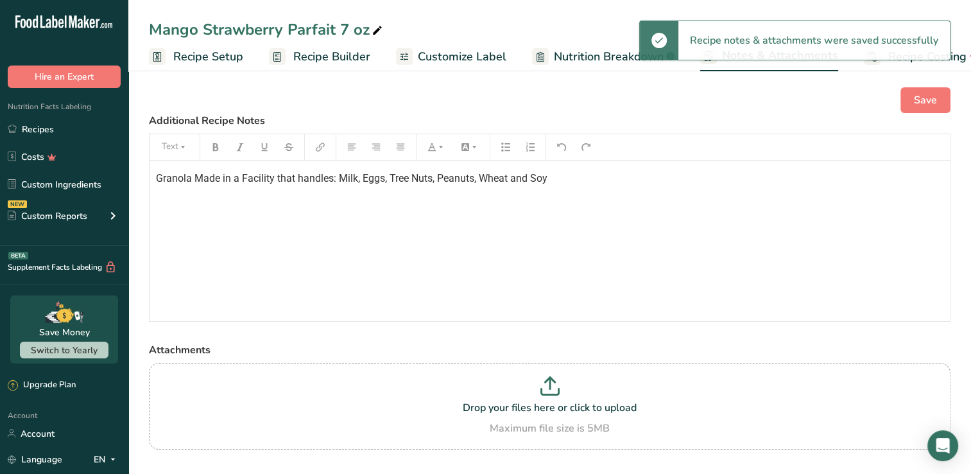
click at [201, 54] on span "Recipe Setup" at bounding box center [208, 56] width 70 height 17
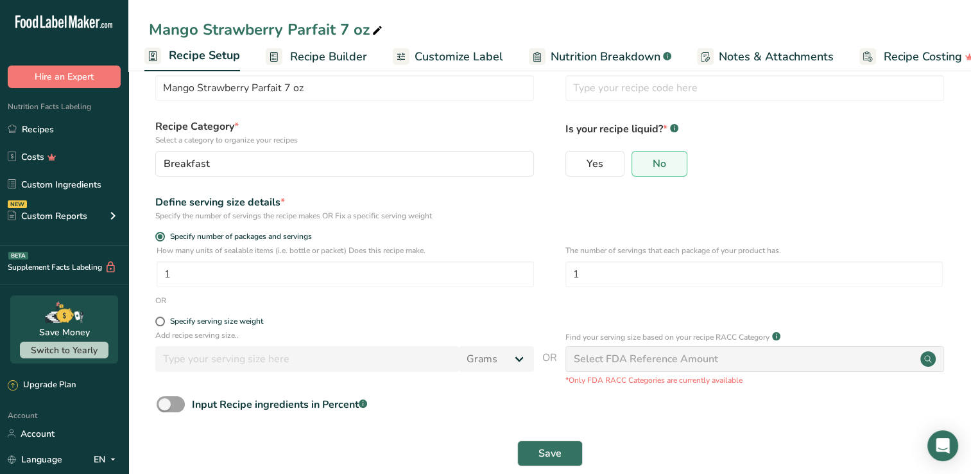
scroll to position [58, 0]
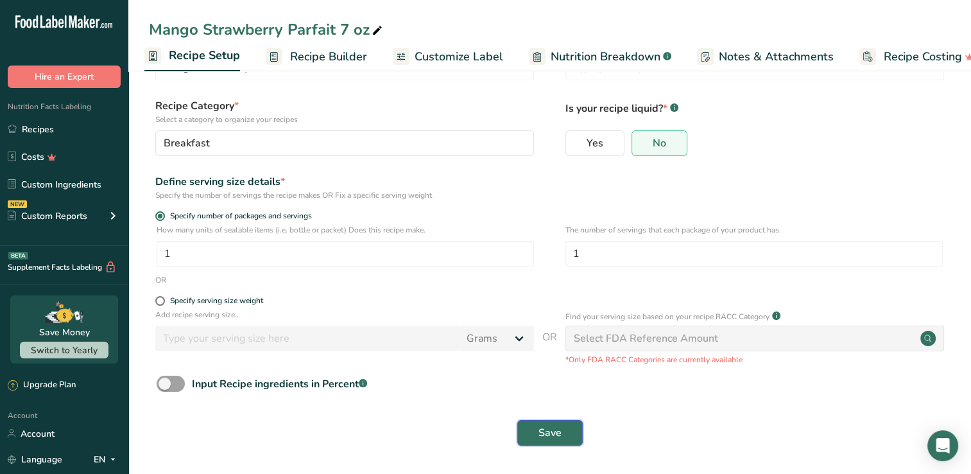
click at [555, 436] on span "Save" at bounding box center [549, 432] width 23 height 15
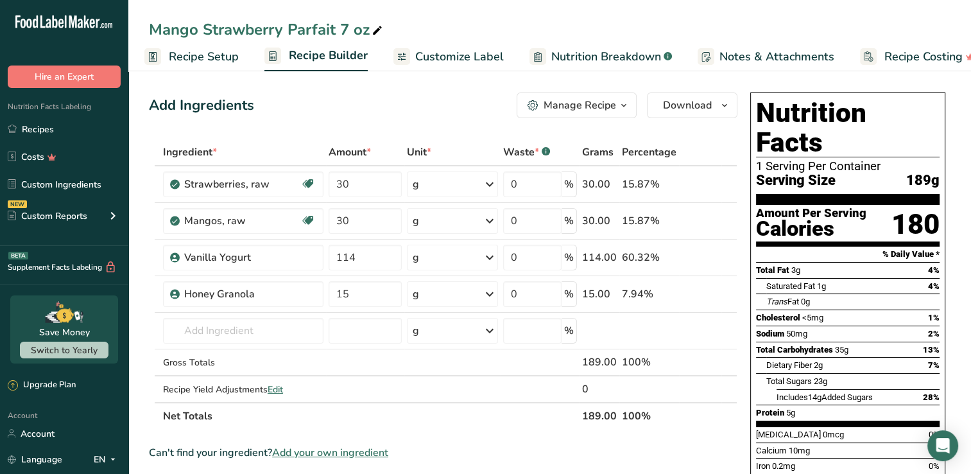
click at [801, 219] on div "Calories" at bounding box center [811, 228] width 110 height 19
